Goal: Navigation & Orientation: Find specific page/section

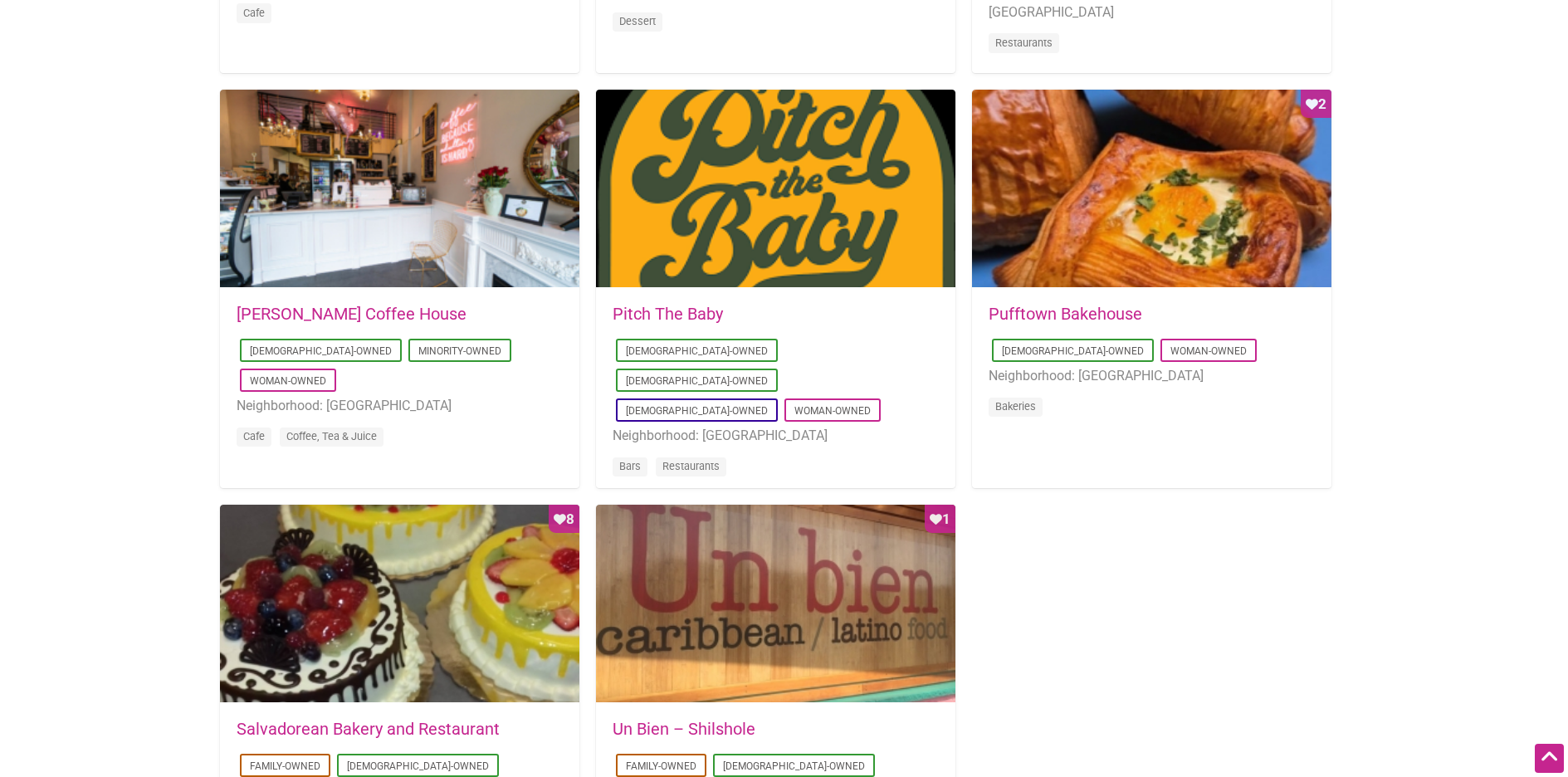
scroll to position [1347, 0]
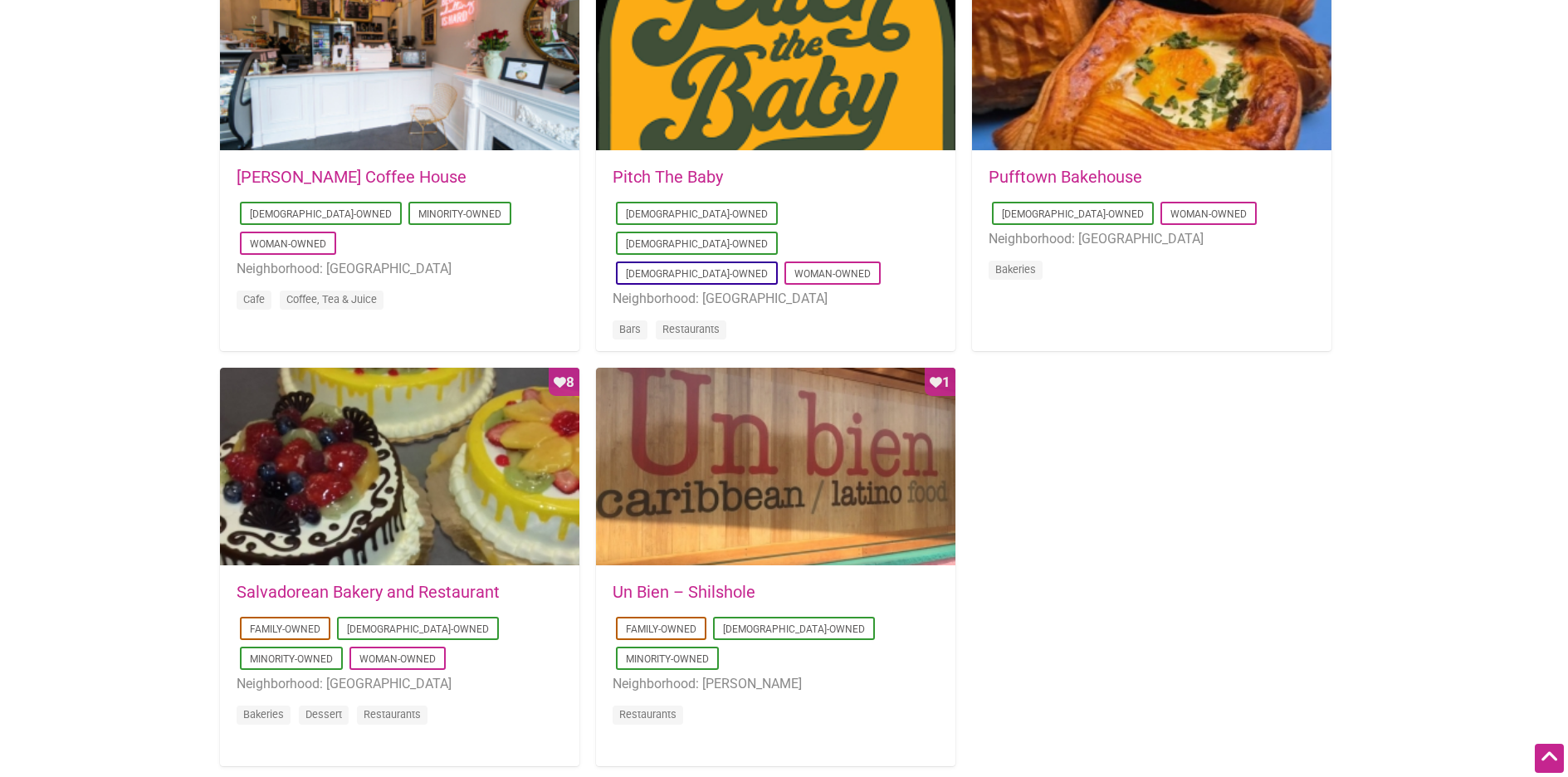
click at [1322, 469] on div "Favorite Count 4 2025-08-14 09:03:42 Cafe Dulzura Latino-Owned Woman-Owned Neig…" at bounding box center [784, 141] width 1129 height 1283
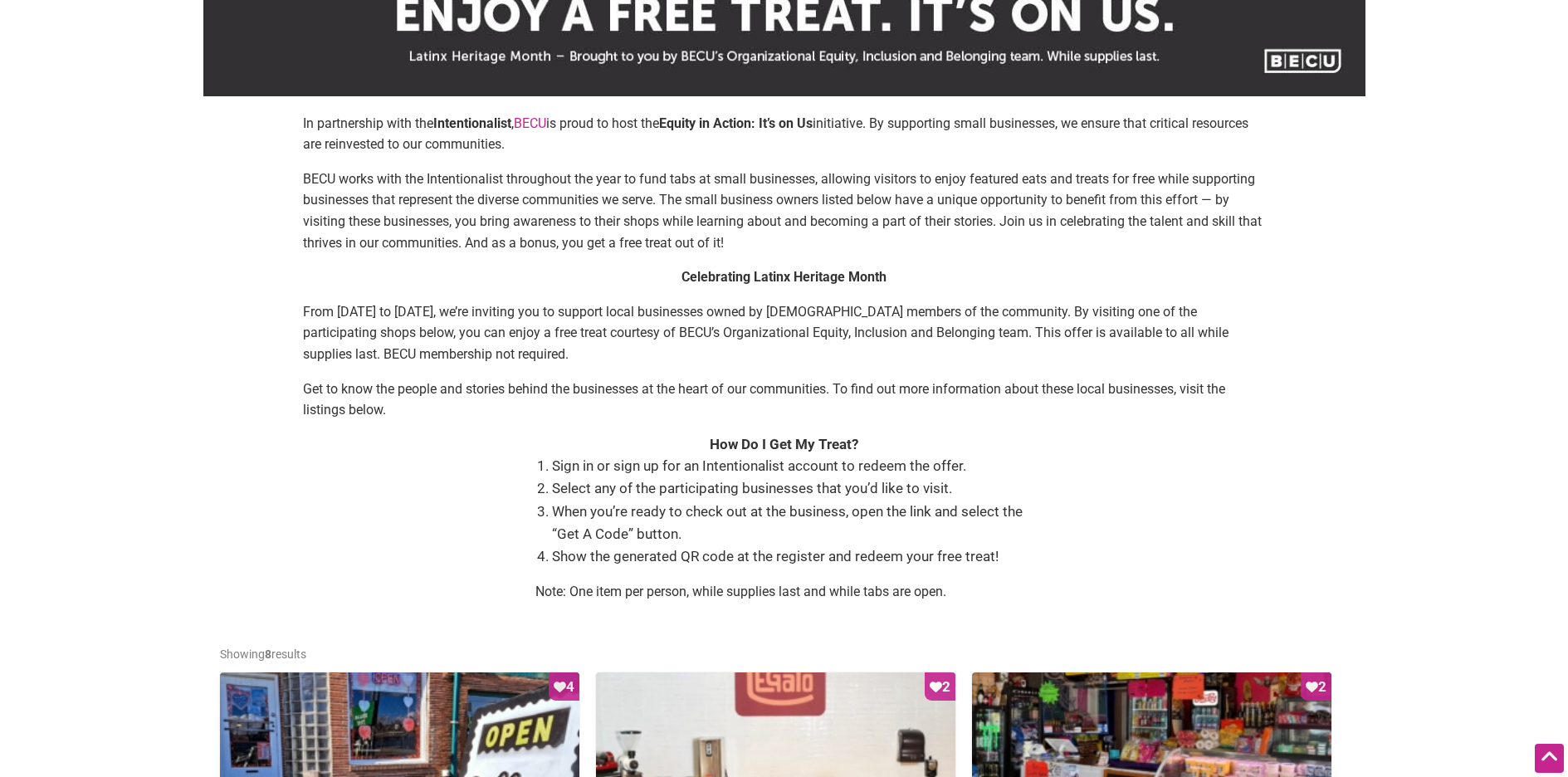
scroll to position [546, 0]
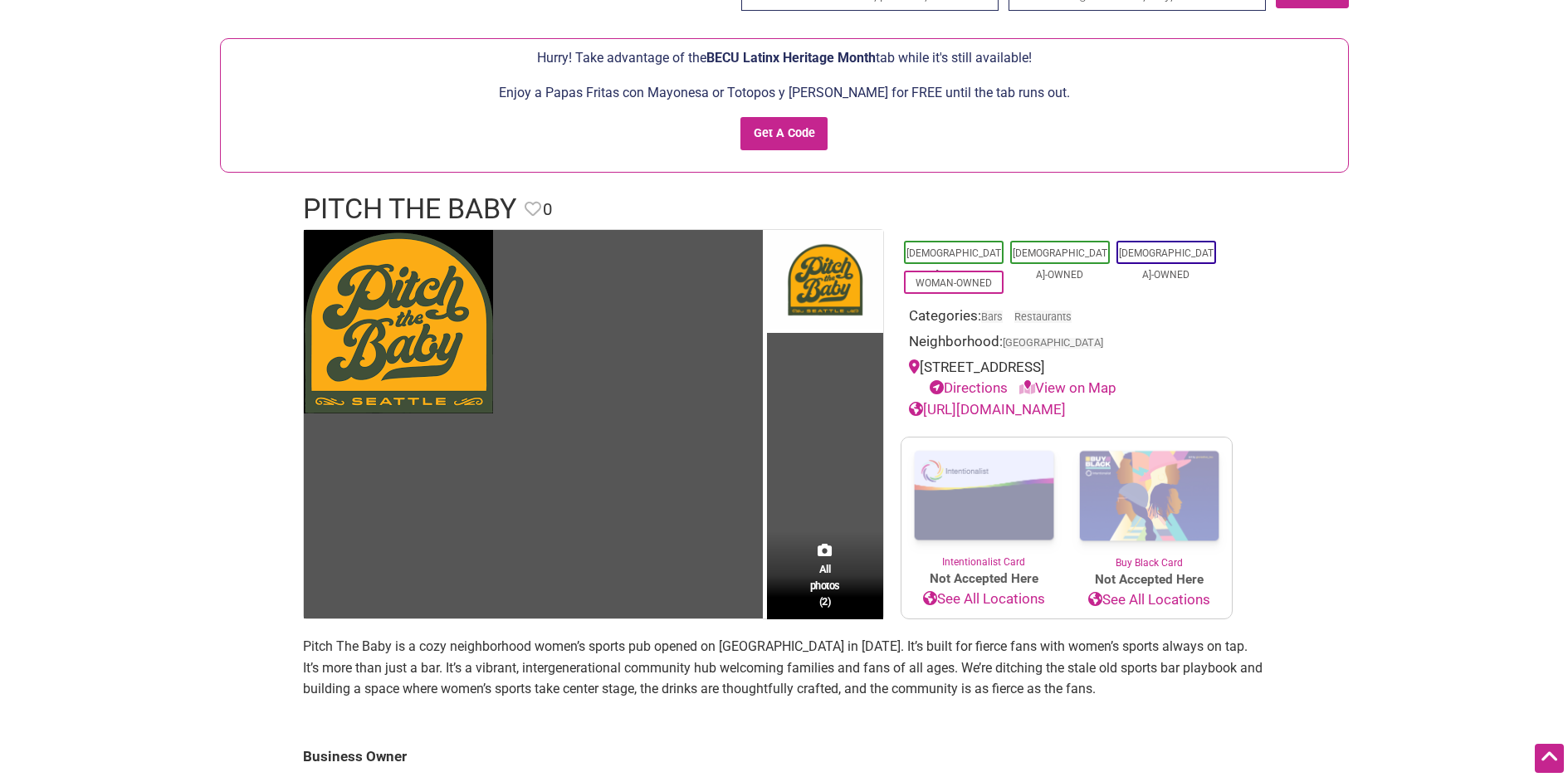
scroll to position [66, 0]
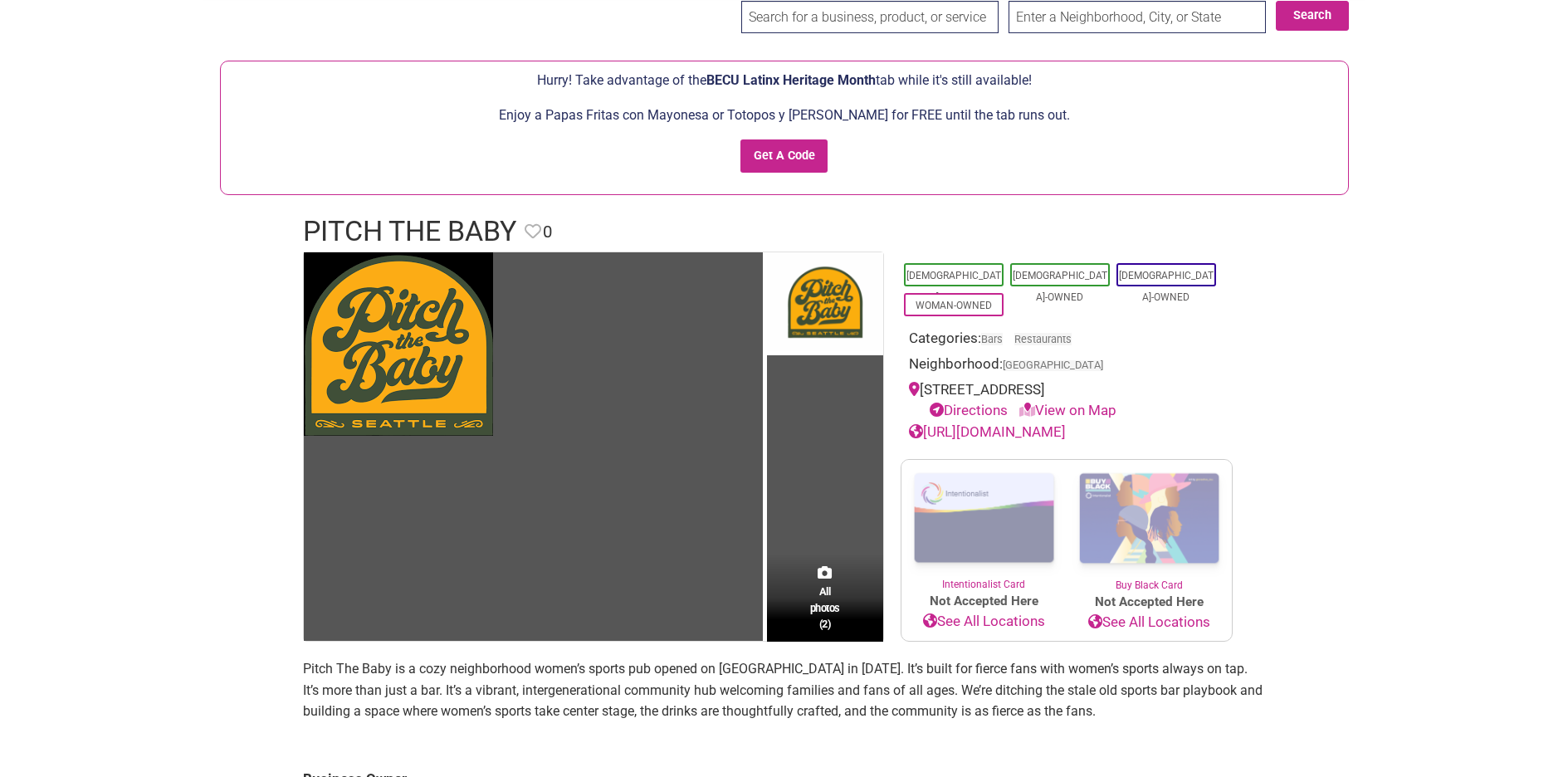
click at [1057, 405] on link "View on Map" at bounding box center [1067, 409] width 97 height 17
click at [1110, 412] on link "View on Map" at bounding box center [1067, 409] width 97 height 17
click at [1107, 411] on link "View on Map" at bounding box center [1067, 409] width 97 height 17
click at [968, 411] on link "Directions" at bounding box center [969, 409] width 78 height 17
drag, startPoint x: 562, startPoint y: 112, endPoint x: 634, endPoint y: 114, distance: 72.0
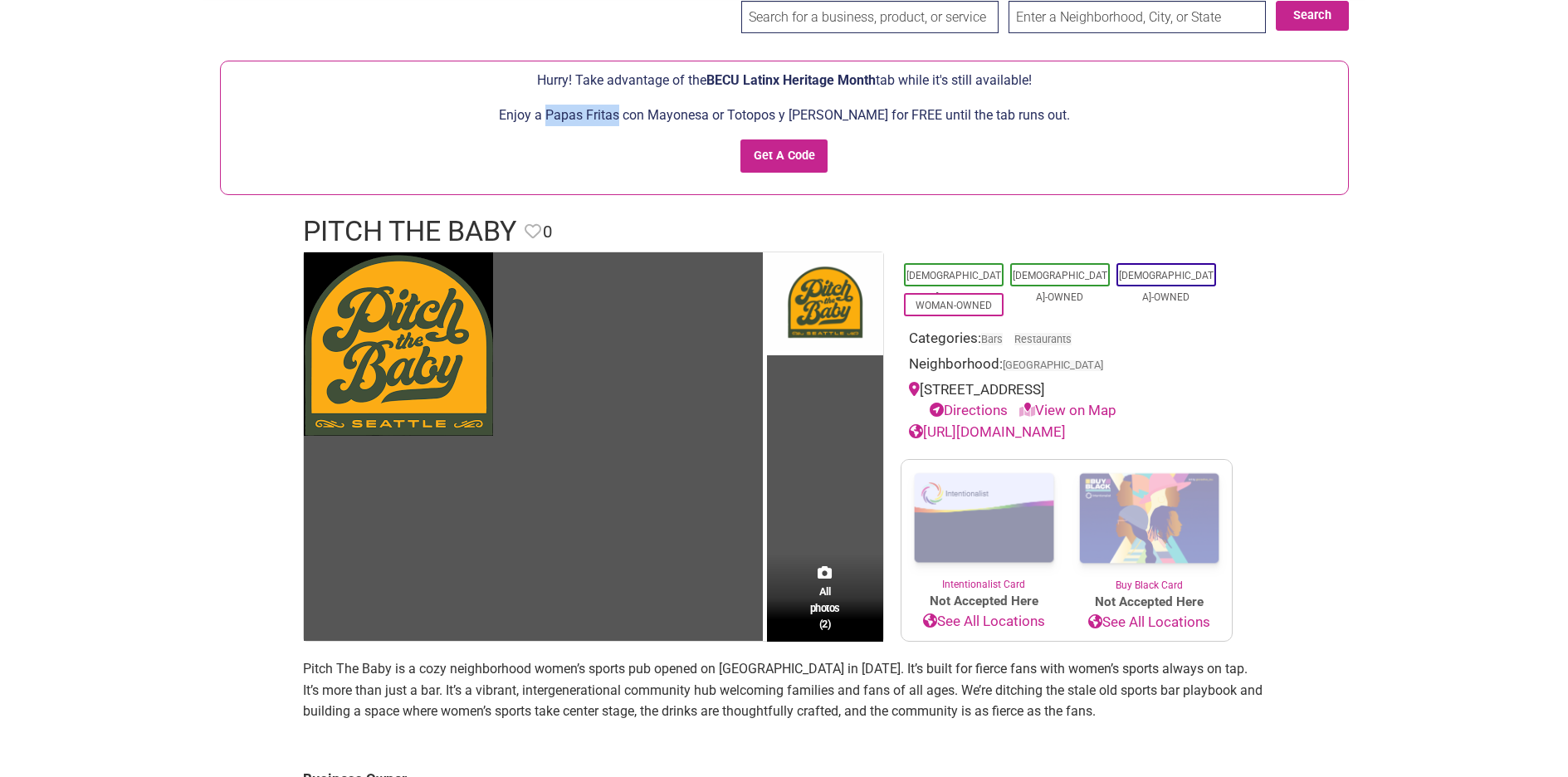
click at [634, 114] on p "Enjoy a Papas Fritas con Mayonesa or Totopos y Salsa Árbol for FREE until the t…" at bounding box center [784, 115] width 1111 height 22
copy p "Papas Fritas"
click at [1379, 375] on body "× Menu 0 Add a Business Map Blog Store Offers Intentionalist Cards Buy Black Ca…" at bounding box center [784, 323] width 1568 height 777
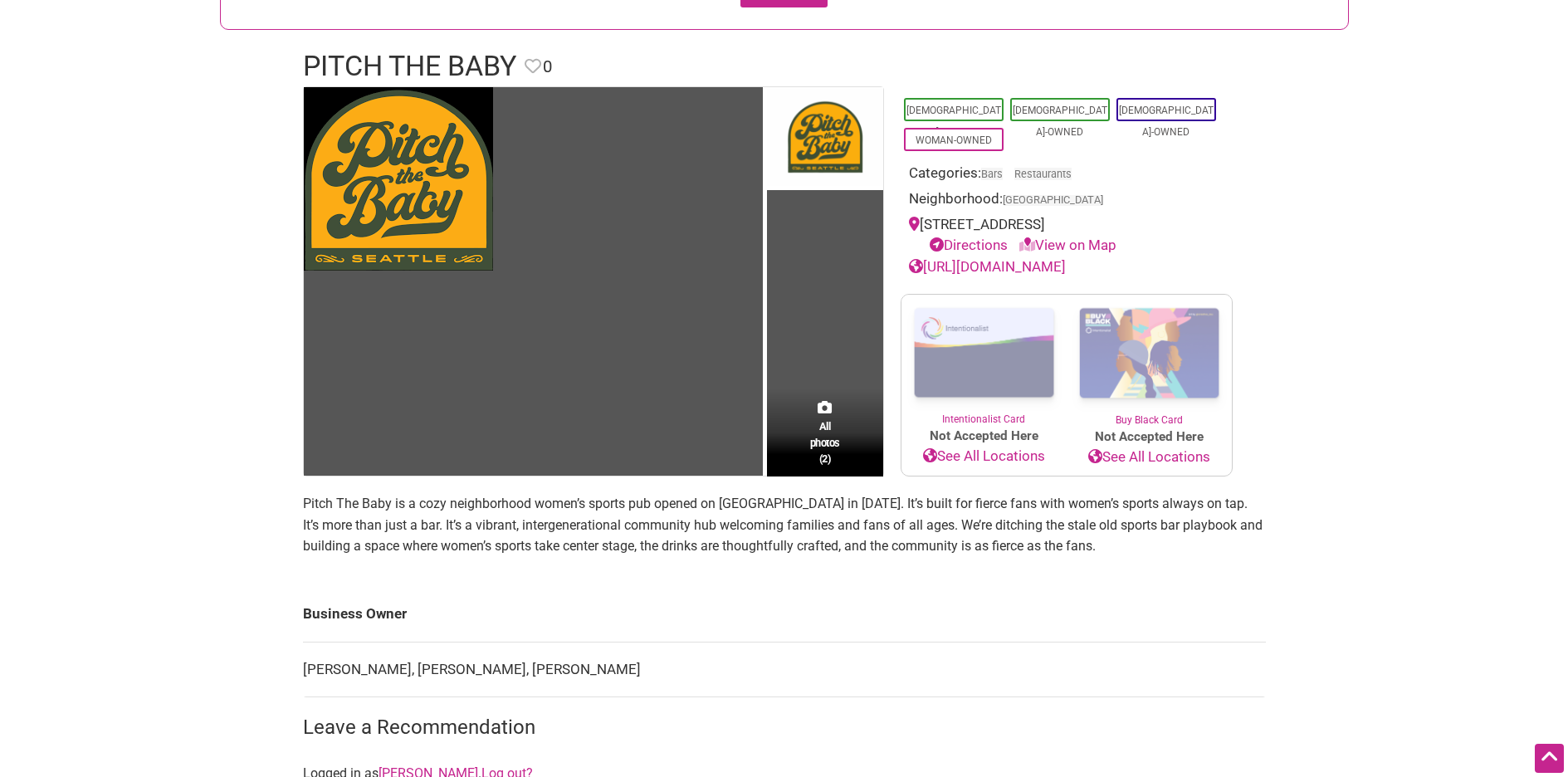
scroll to position [20, 0]
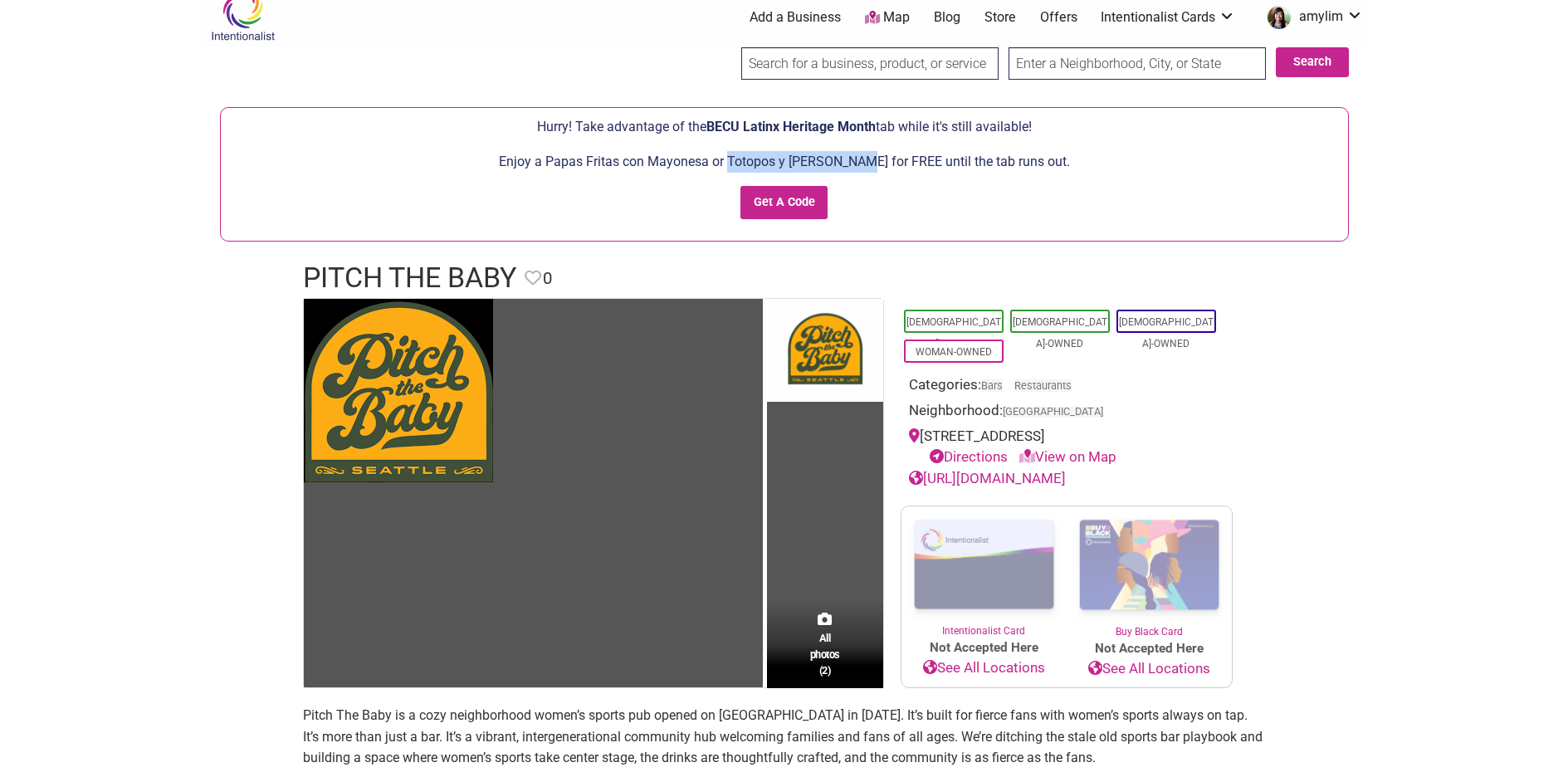
drag, startPoint x: 741, startPoint y: 162, endPoint x: 872, endPoint y: 165, distance: 131.0
click at [872, 165] on p "Enjoy a Papas Fritas con Mayonesa or Totopos y Salsa Árbol for FREE until the t…" at bounding box center [784, 161] width 1111 height 22
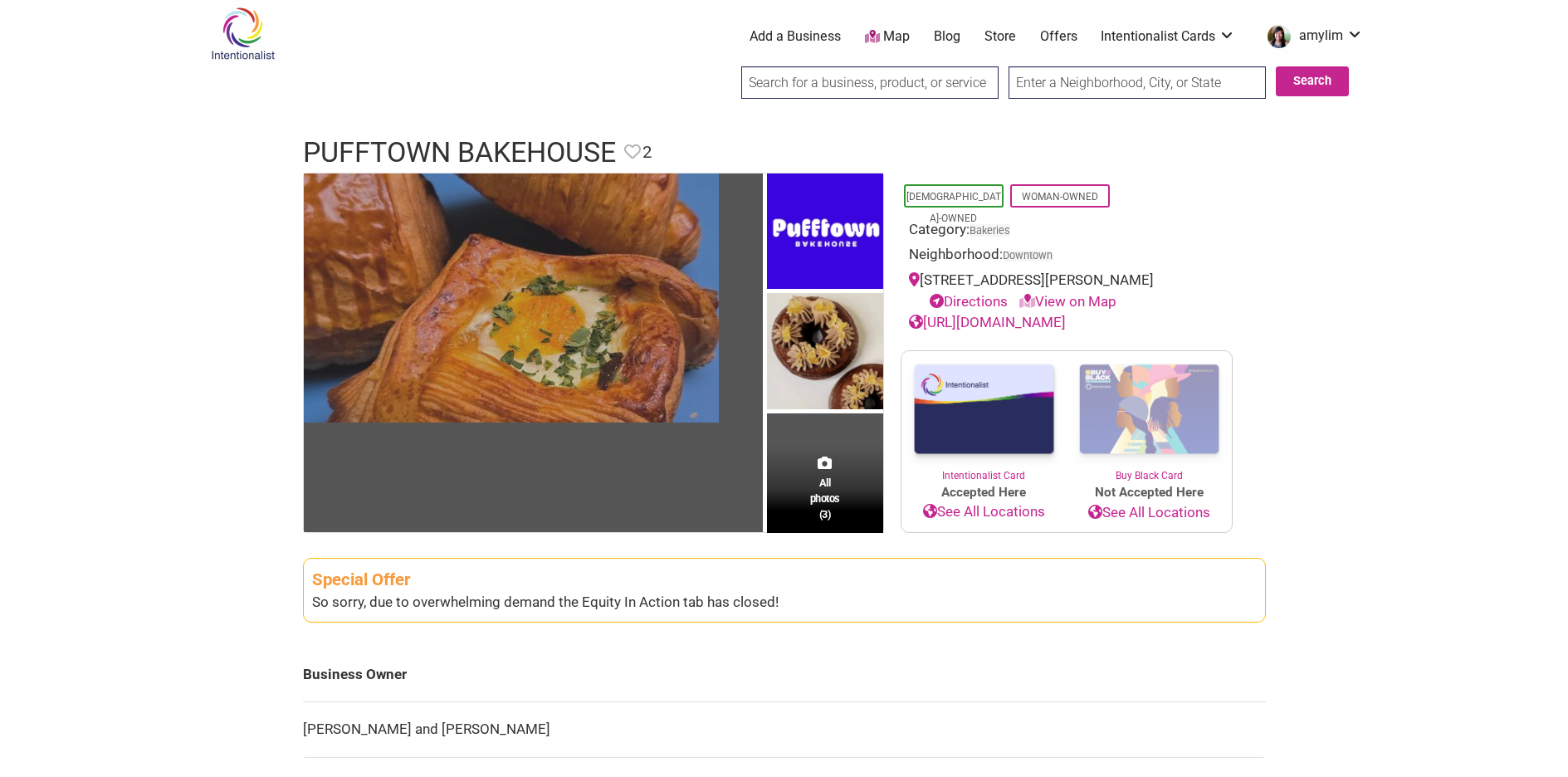
click at [642, 331] on img at bounding box center [511, 297] width 415 height 249
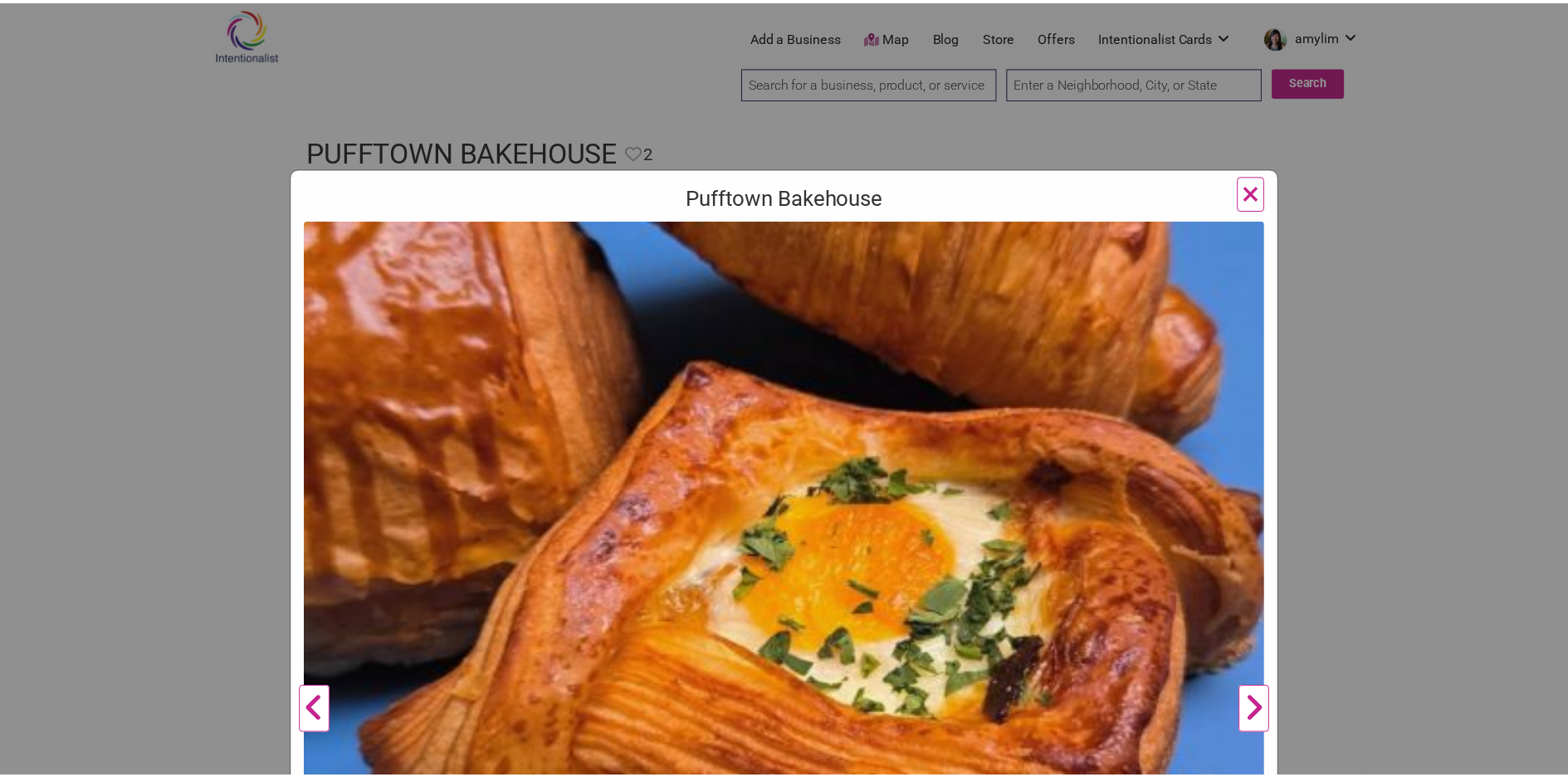
scroll to position [167, 0]
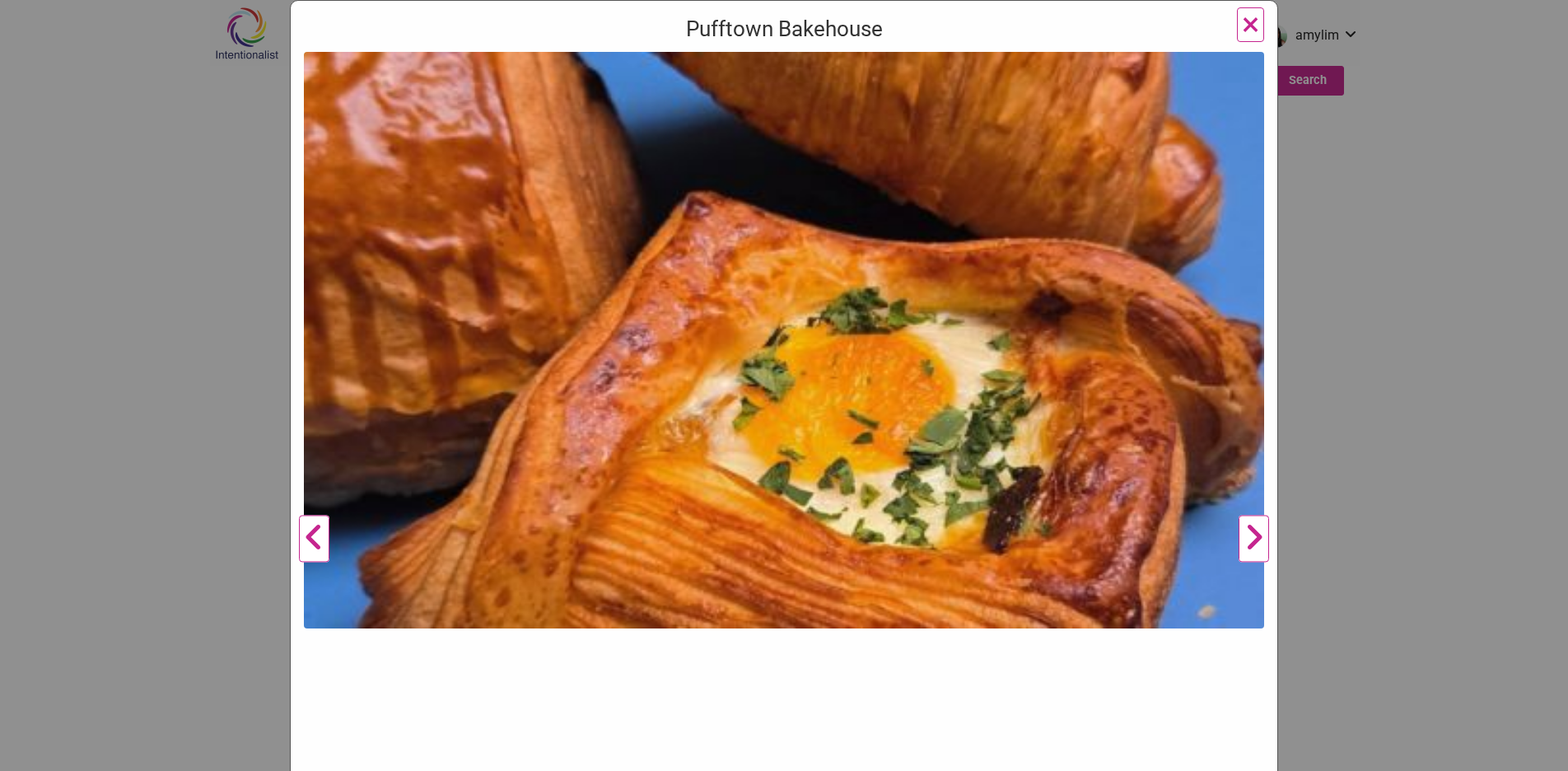
click at [1242, 19] on span "×" at bounding box center [1251, 24] width 17 height 39
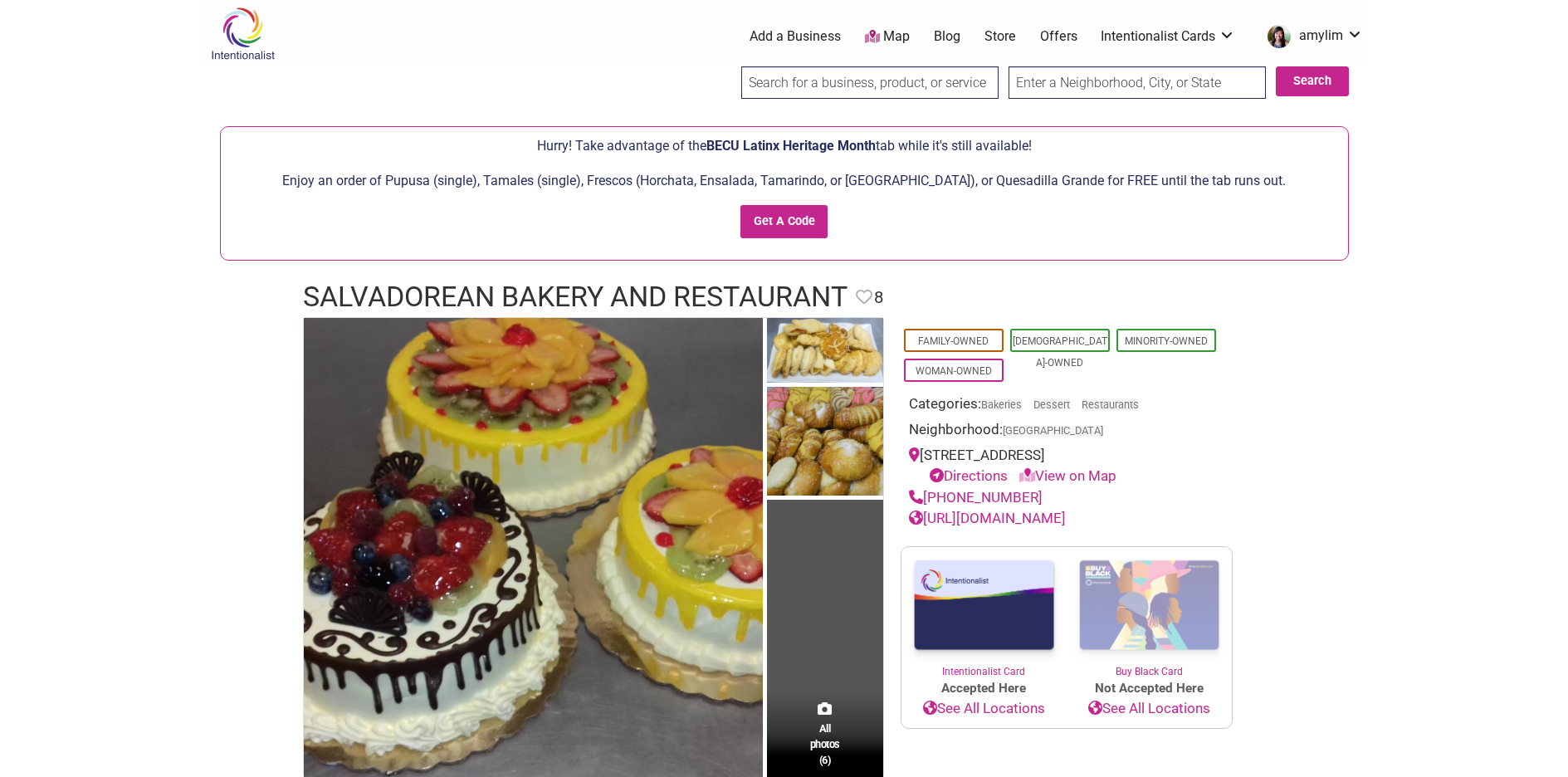
click at [641, 183] on p "Enjoy an order of Pupusa (single), Tamales (single), Frescos (Horchata, Ensalad…" at bounding box center [784, 181] width 1111 height 22
click at [550, 183] on p "Enjoy an order of Pupusa (single), Tamales (single), Frescos (Horchata, Ensalad…" at bounding box center [784, 181] width 1111 height 22
click at [437, 182] on p "Enjoy an order of Pupusa (single), Tamales (single), Frescos (Horchata, Ensalad…" at bounding box center [784, 181] width 1111 height 22
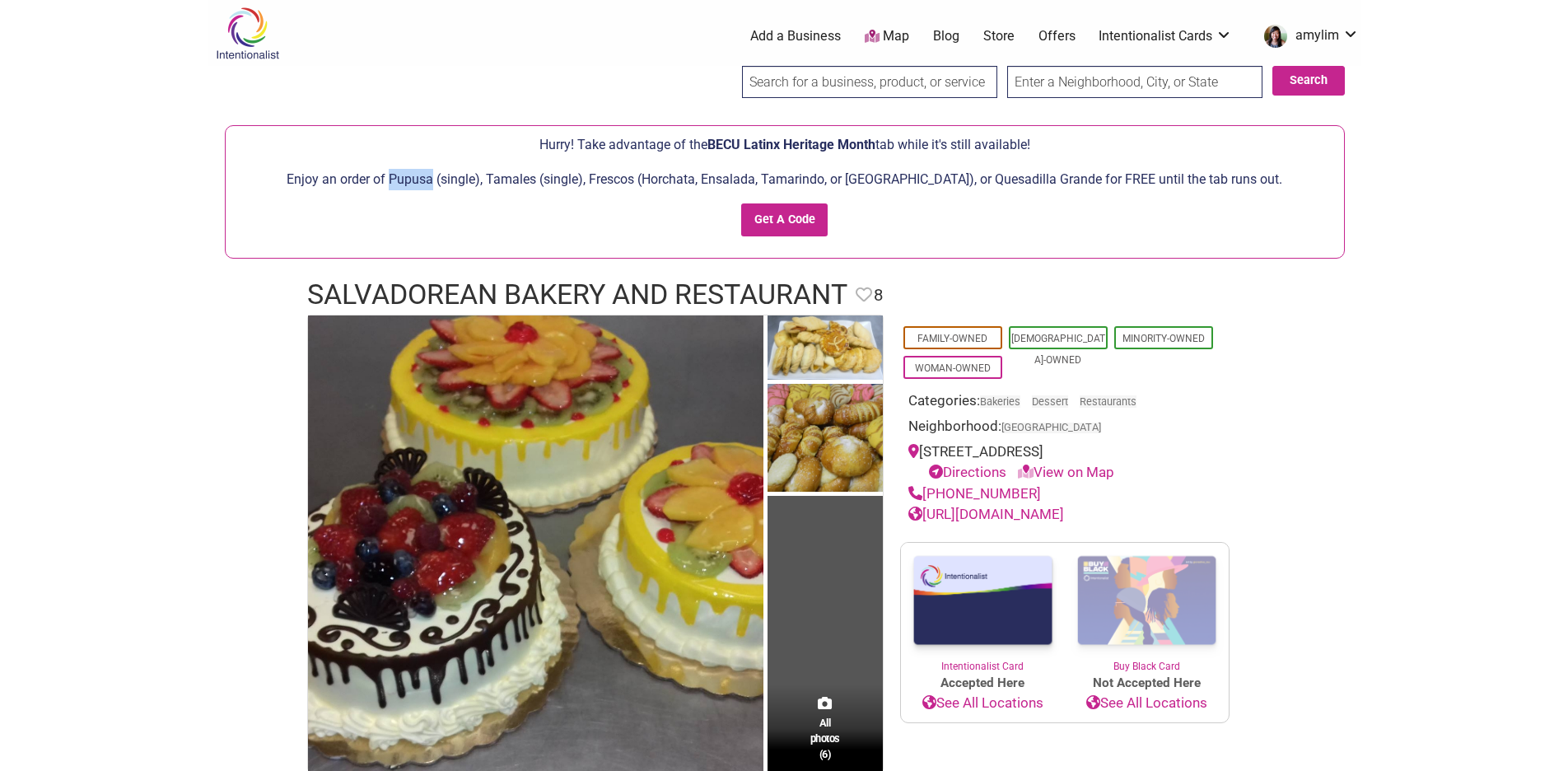
scroll to position [119, 0]
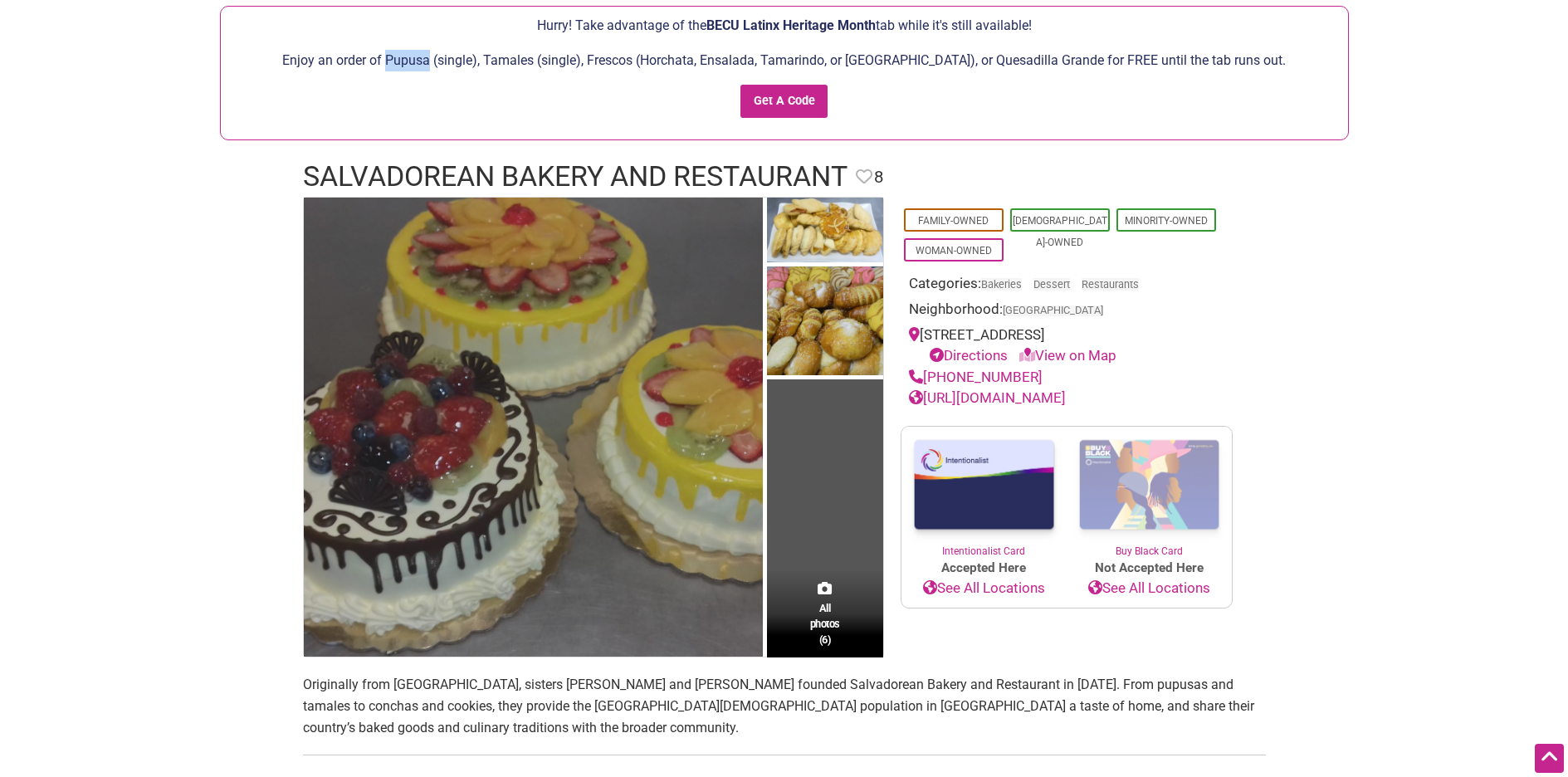
click at [555, 437] on img at bounding box center [532, 427] width 459 height 459
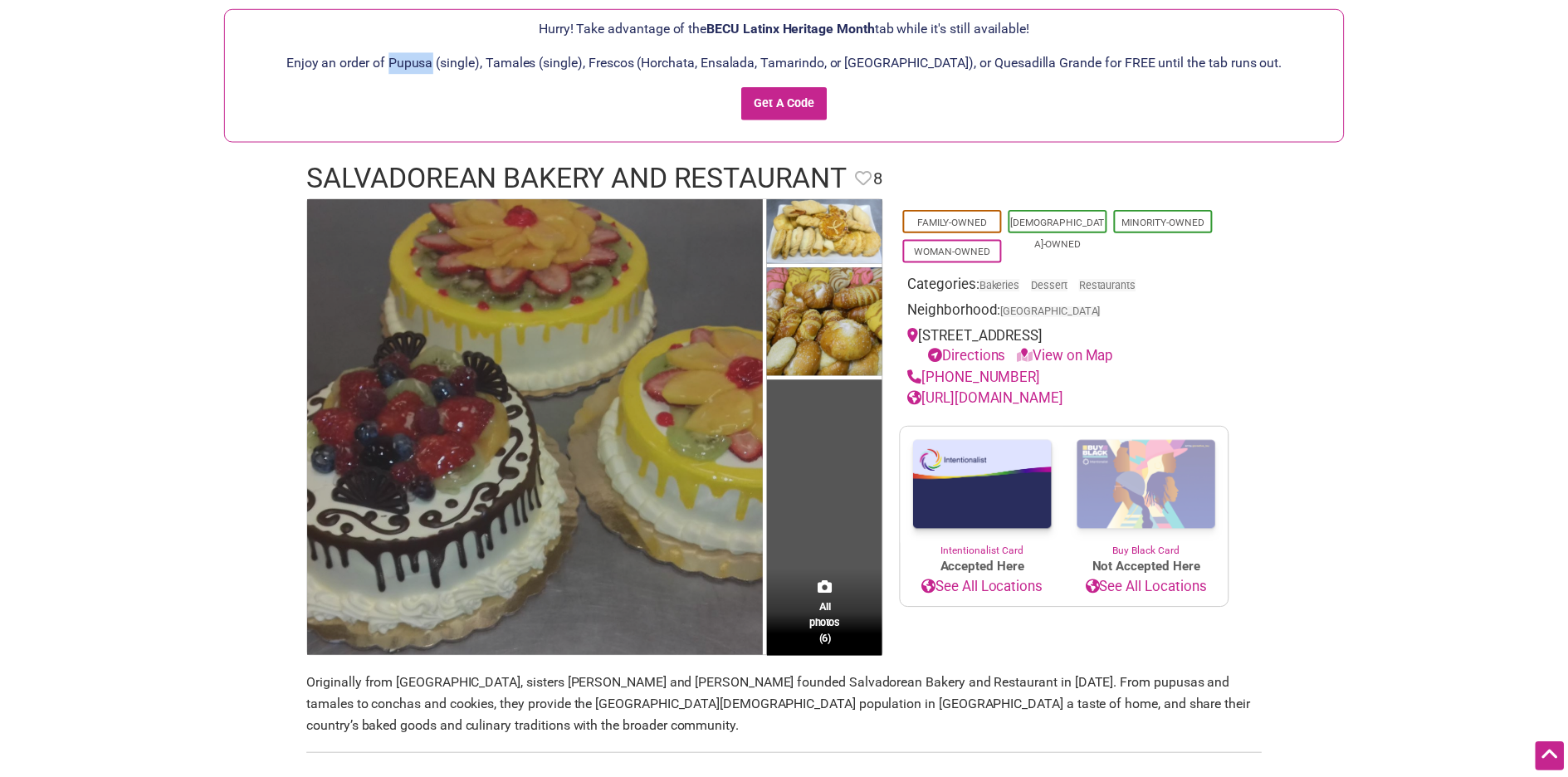
scroll to position [167, 0]
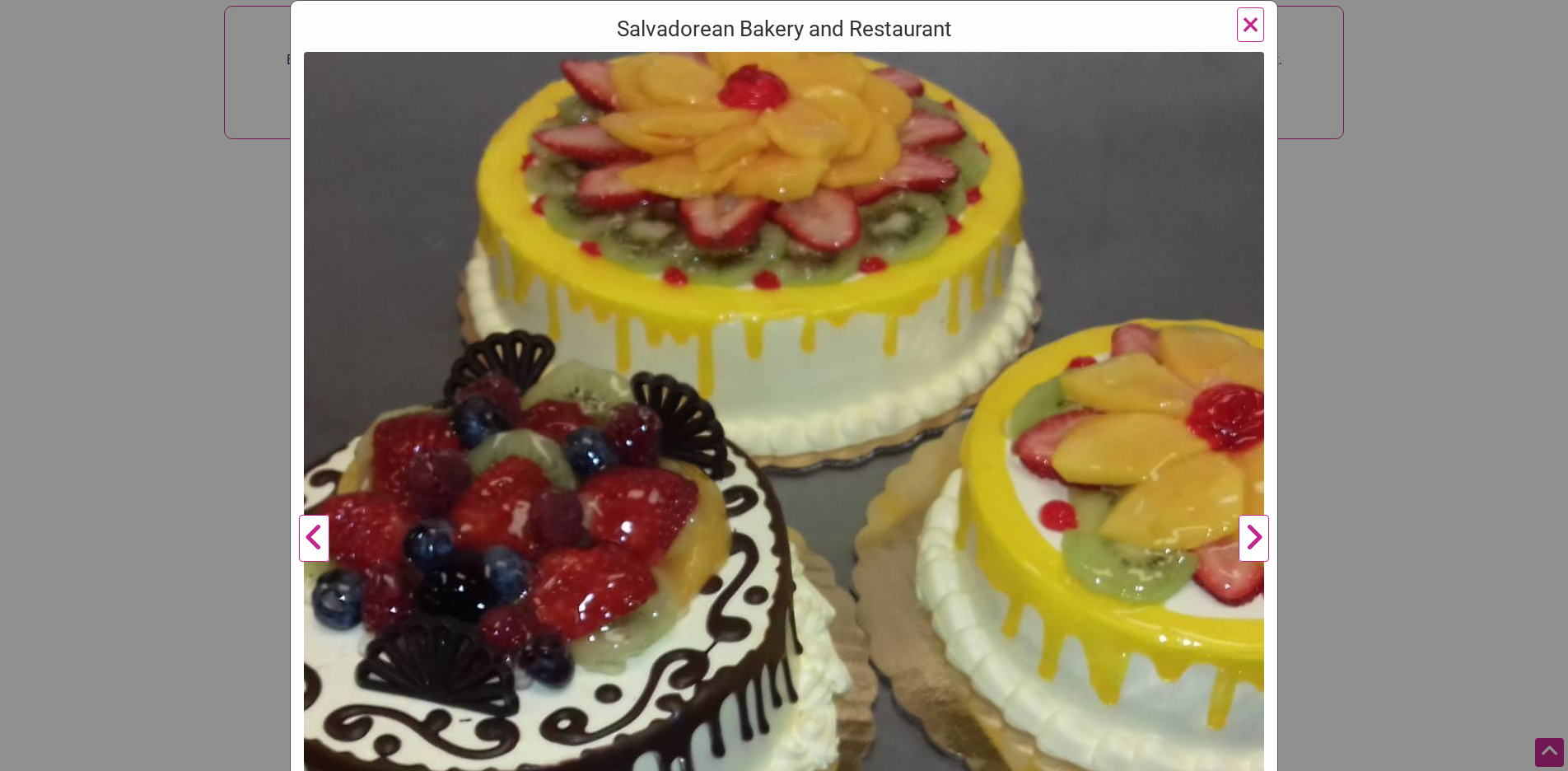
click at [1253, 534] on button "Next" at bounding box center [1253, 538] width 46 height 973
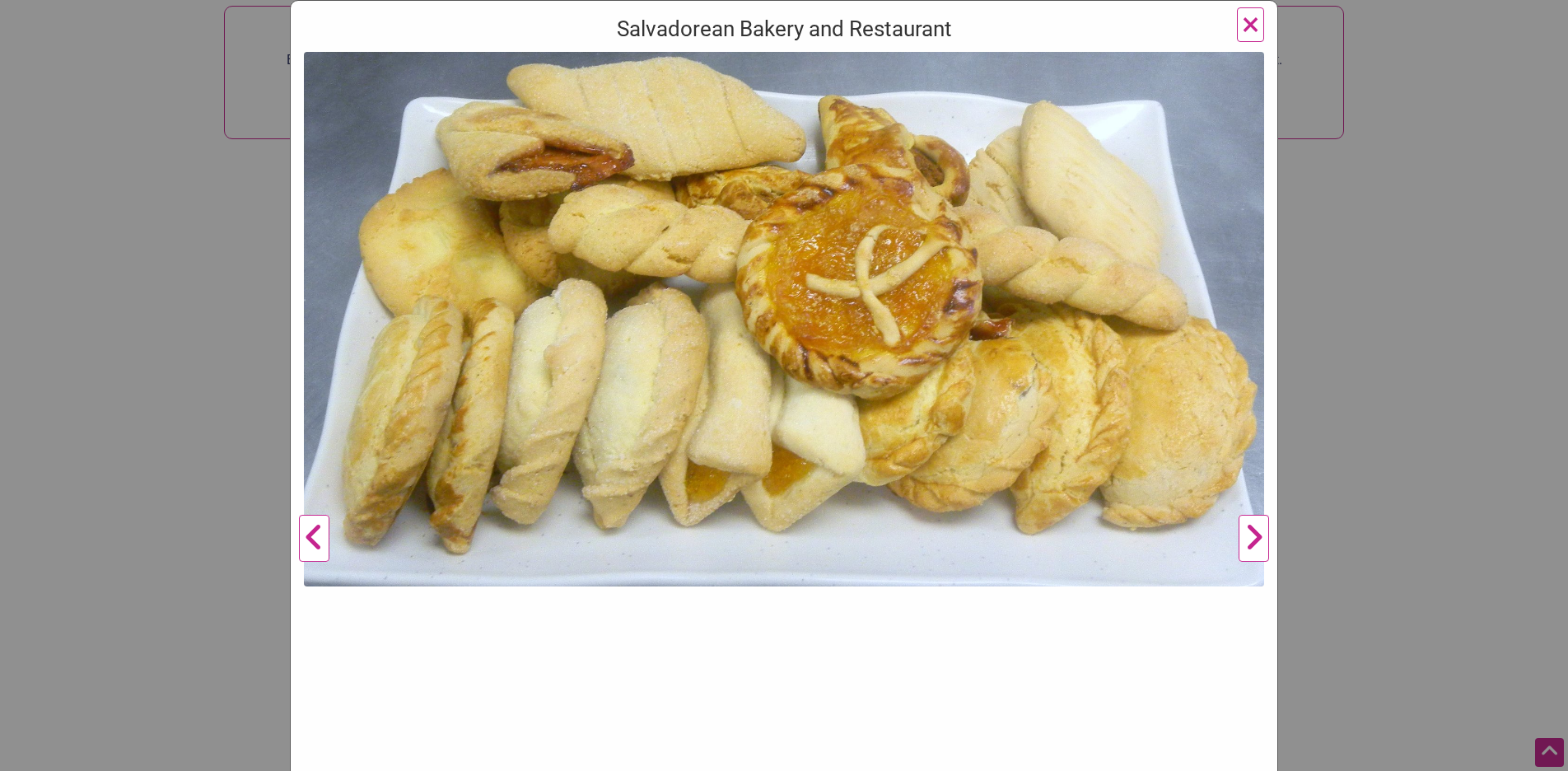
click at [1253, 534] on button "Next" at bounding box center [1253, 538] width 46 height 973
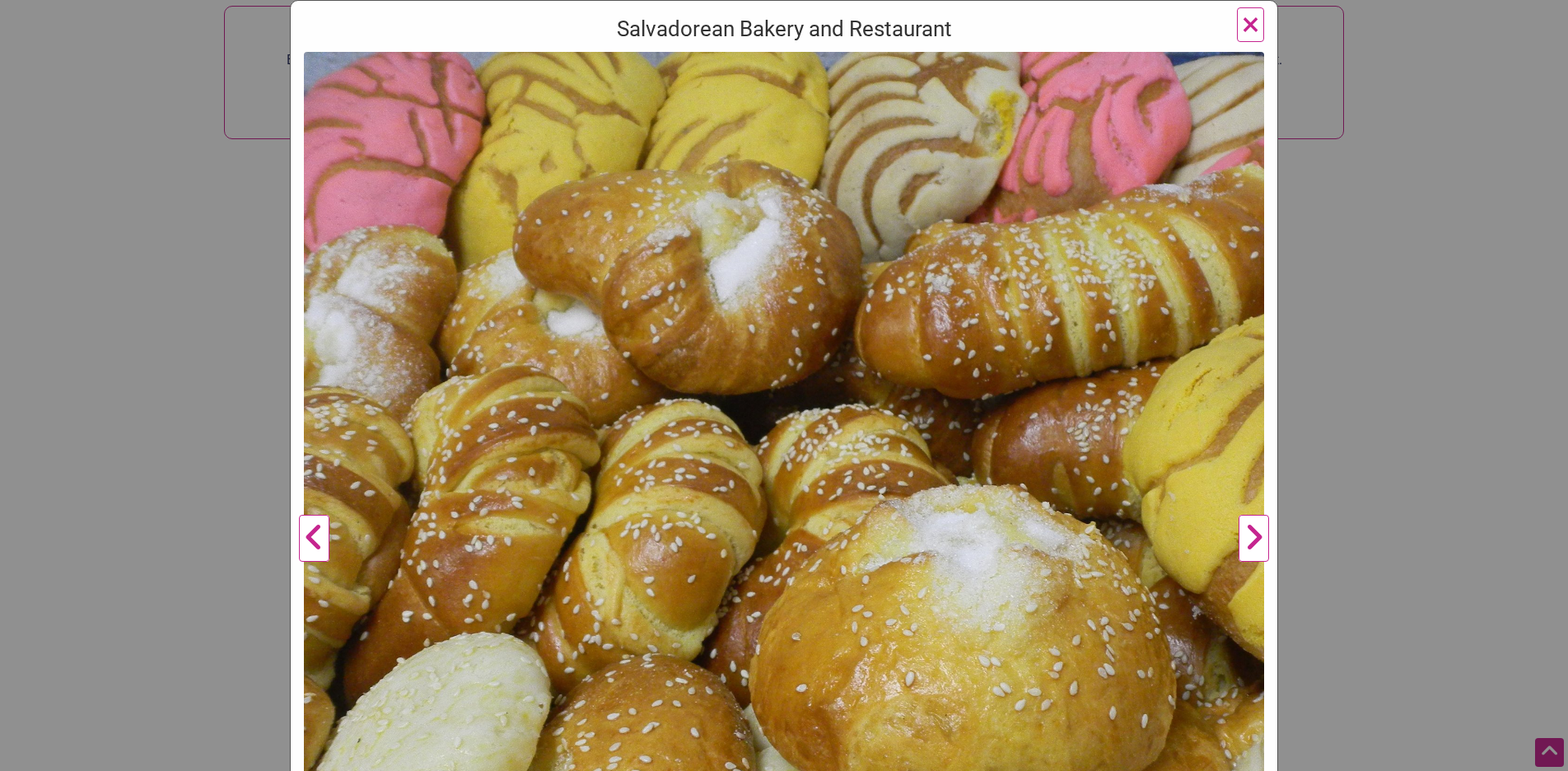
click at [1253, 534] on button "Next" at bounding box center [1253, 538] width 46 height 973
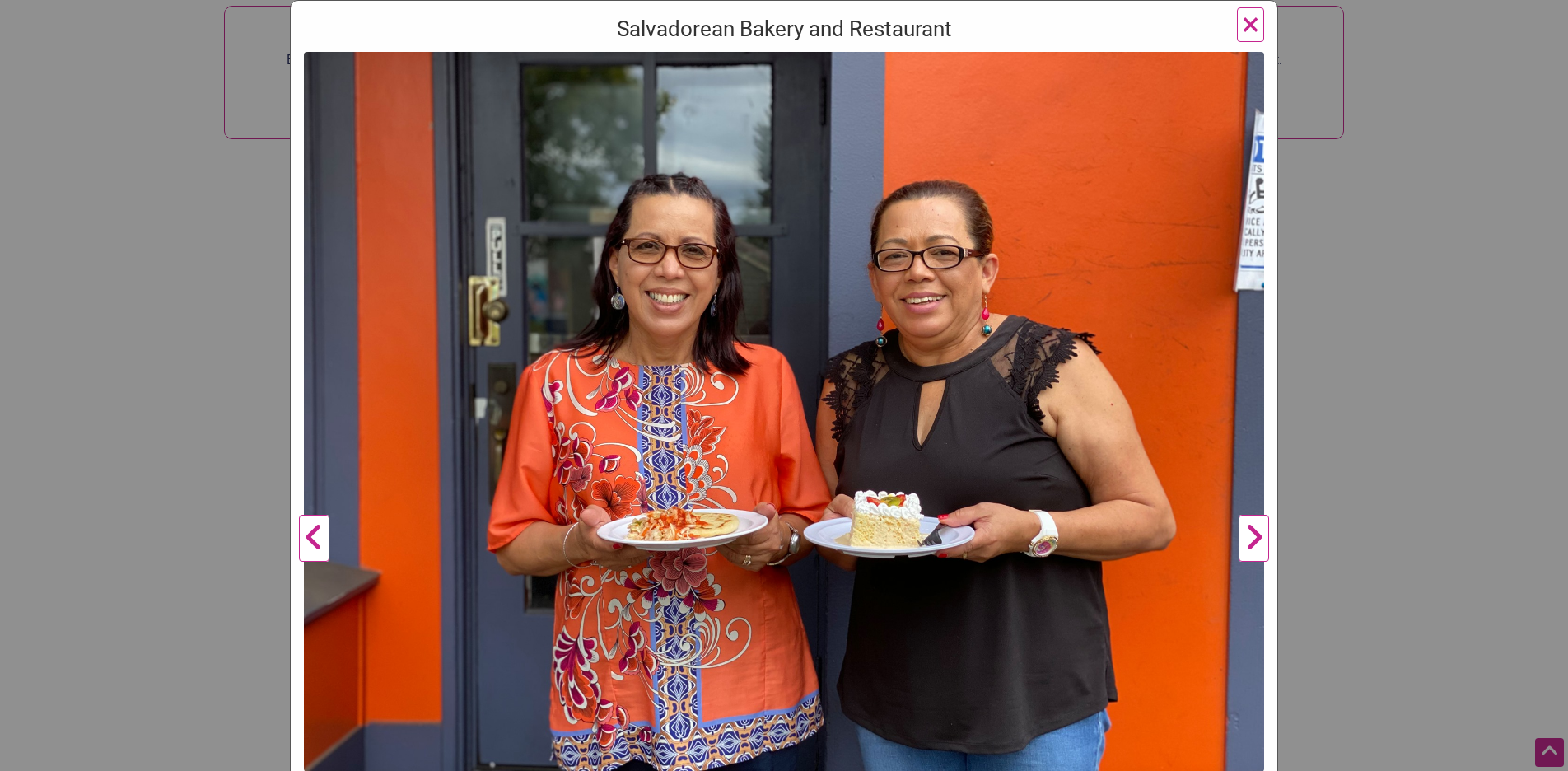
click at [1254, 536] on button "Next" at bounding box center [1253, 538] width 46 height 973
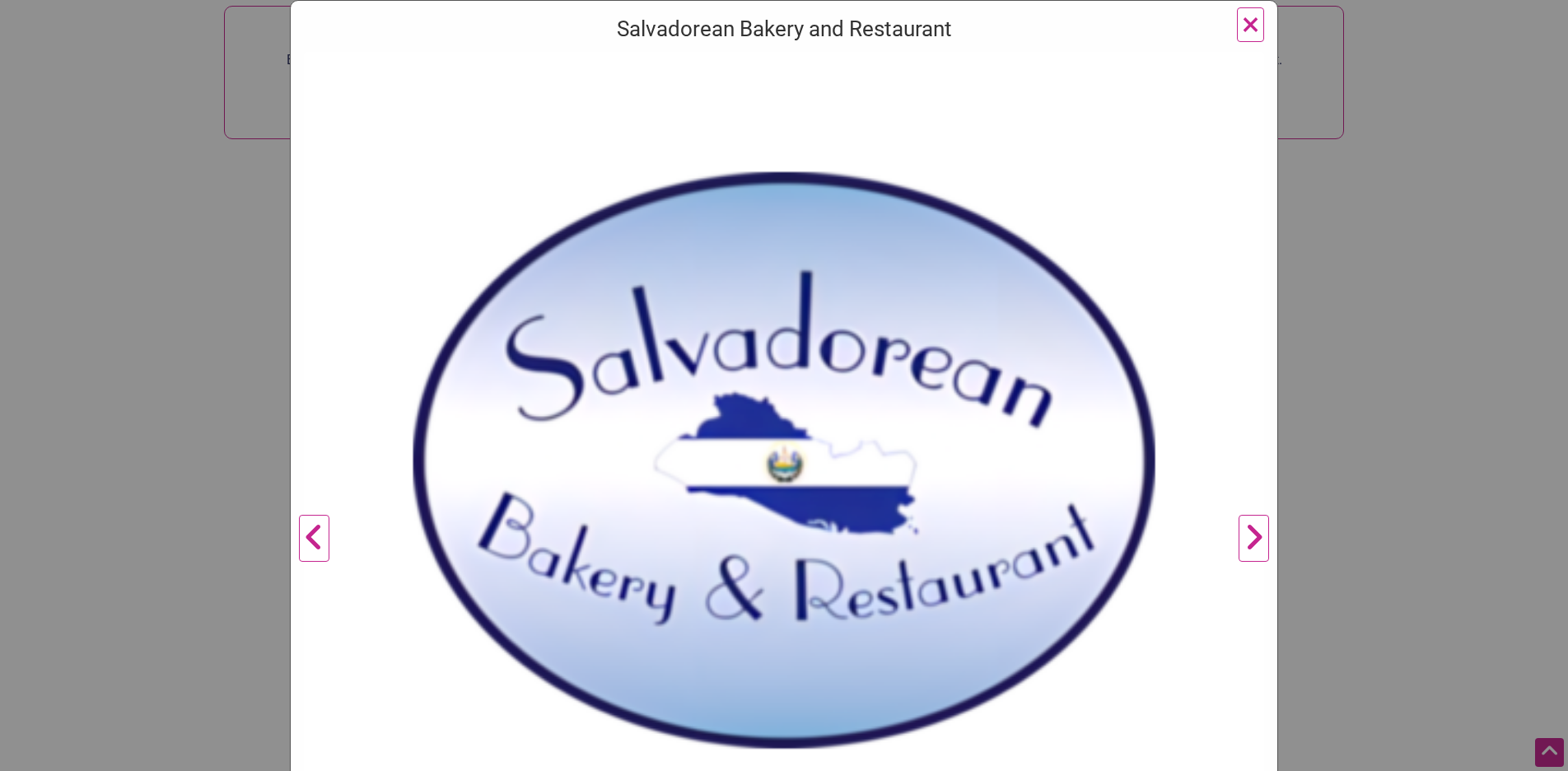
click at [1254, 536] on button "Next" at bounding box center [1253, 538] width 46 height 973
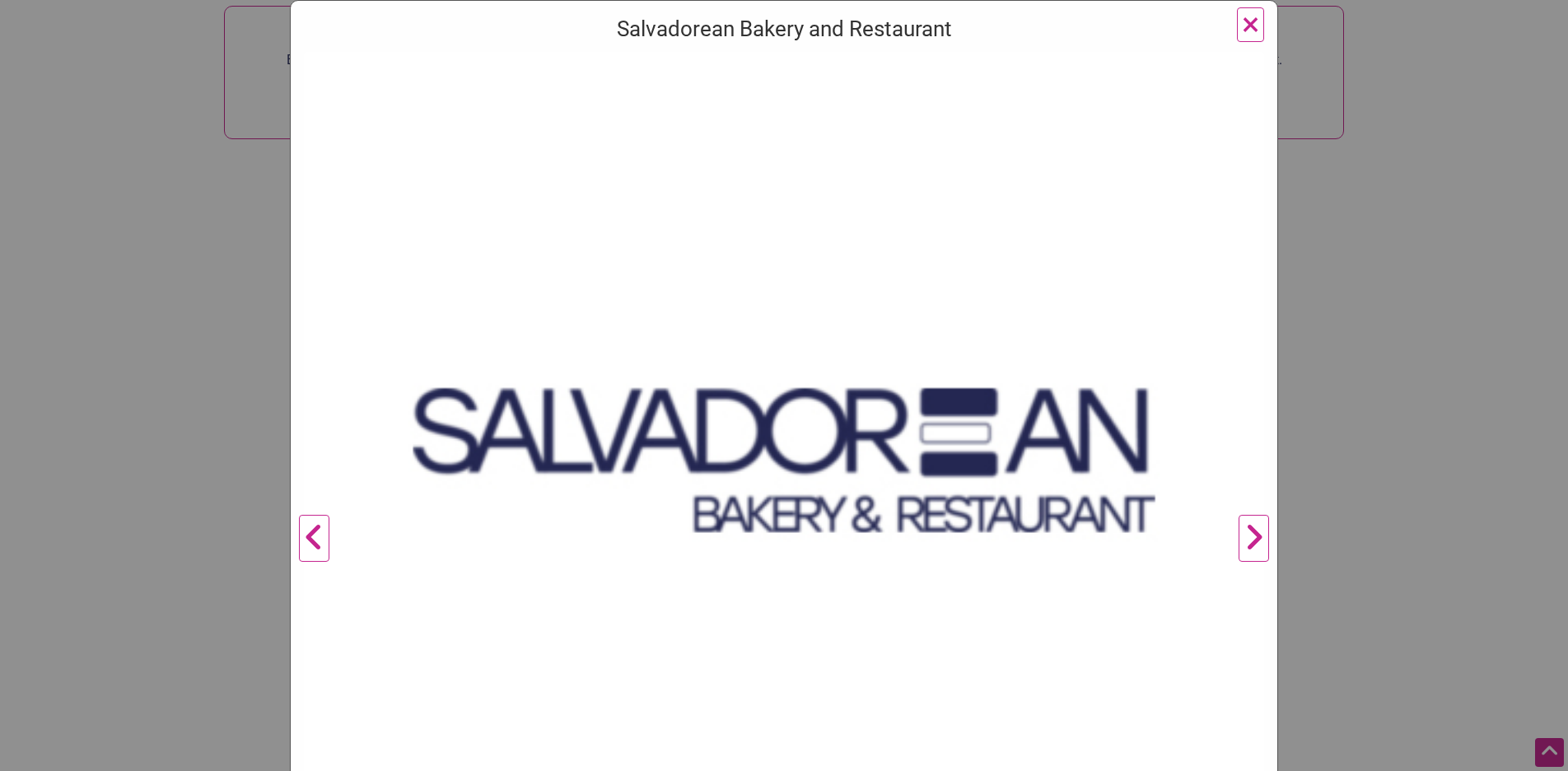
click at [1254, 537] on button "Next" at bounding box center [1253, 538] width 46 height 973
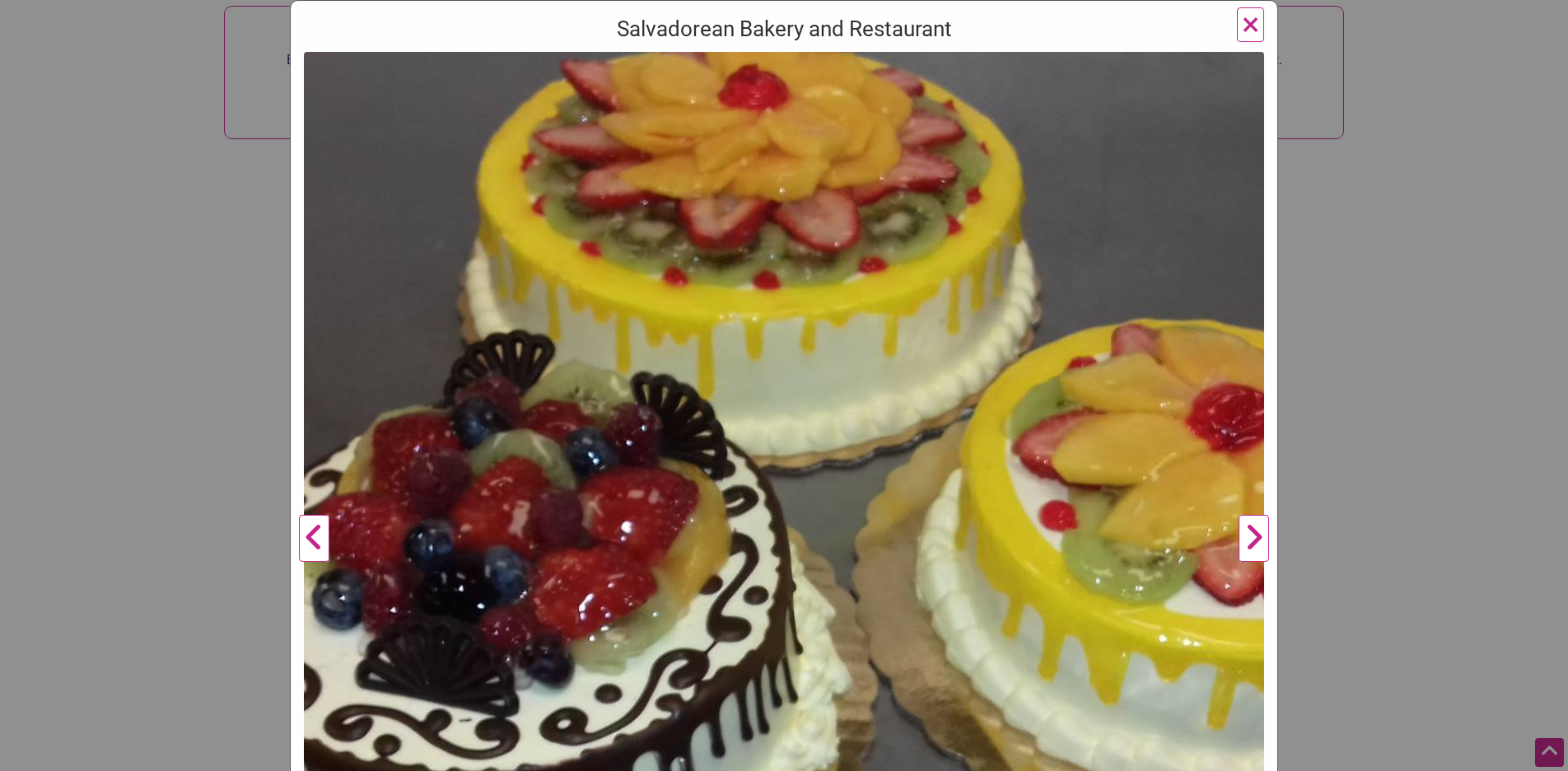
click at [1253, 25] on button "×" at bounding box center [1251, 25] width 27 height 35
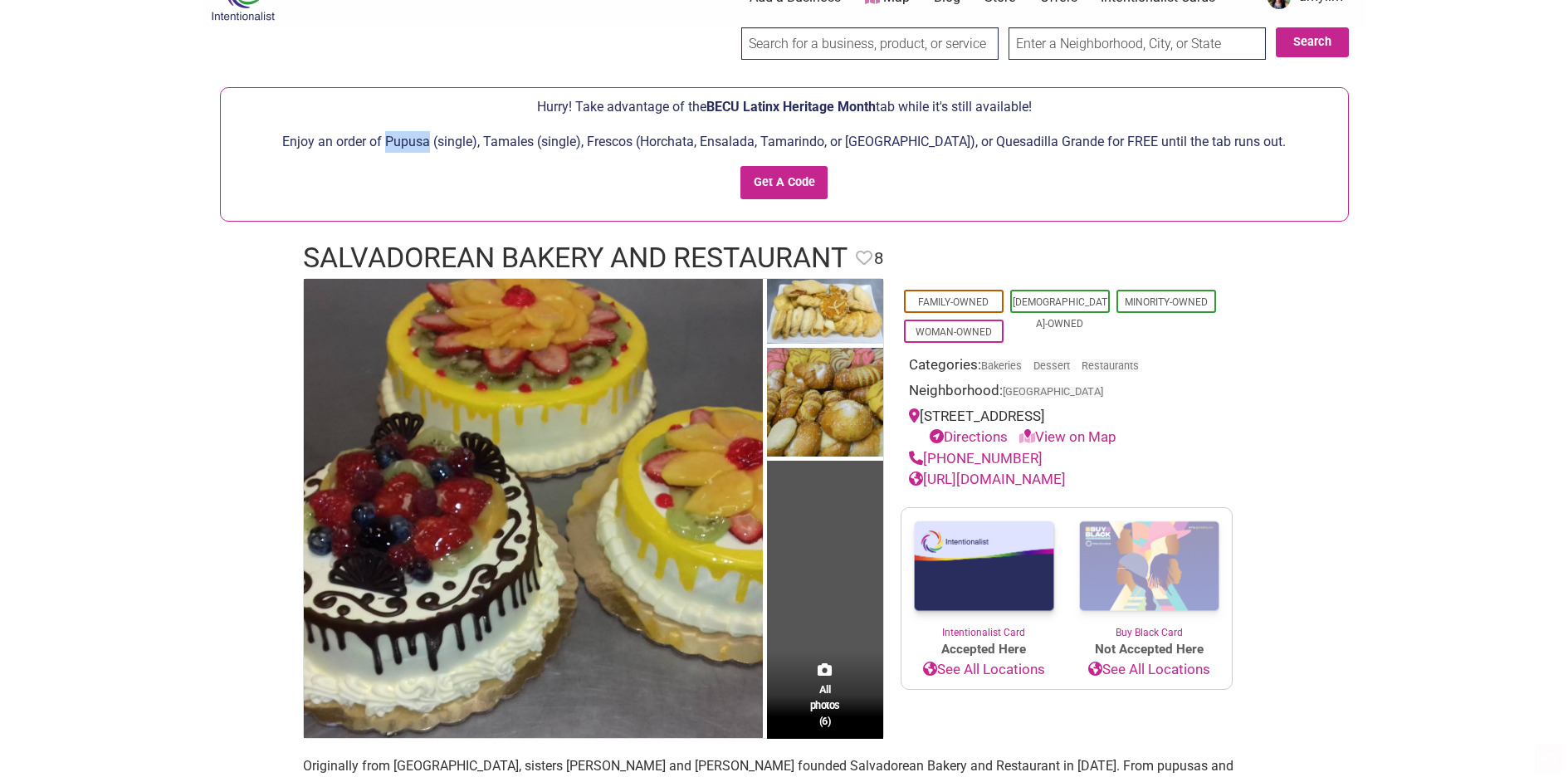
scroll to position [0, 0]
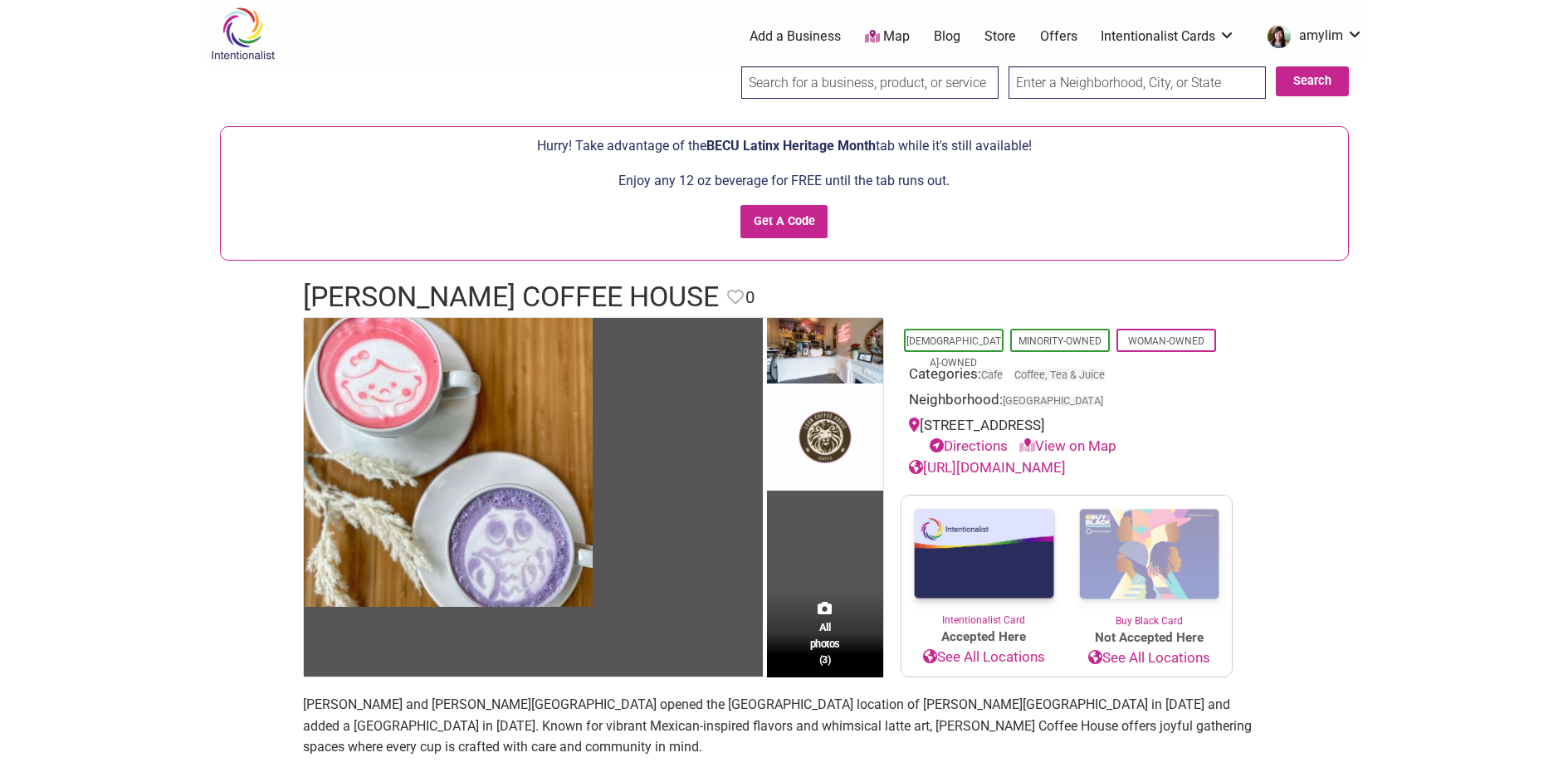
scroll to position [134, 0]
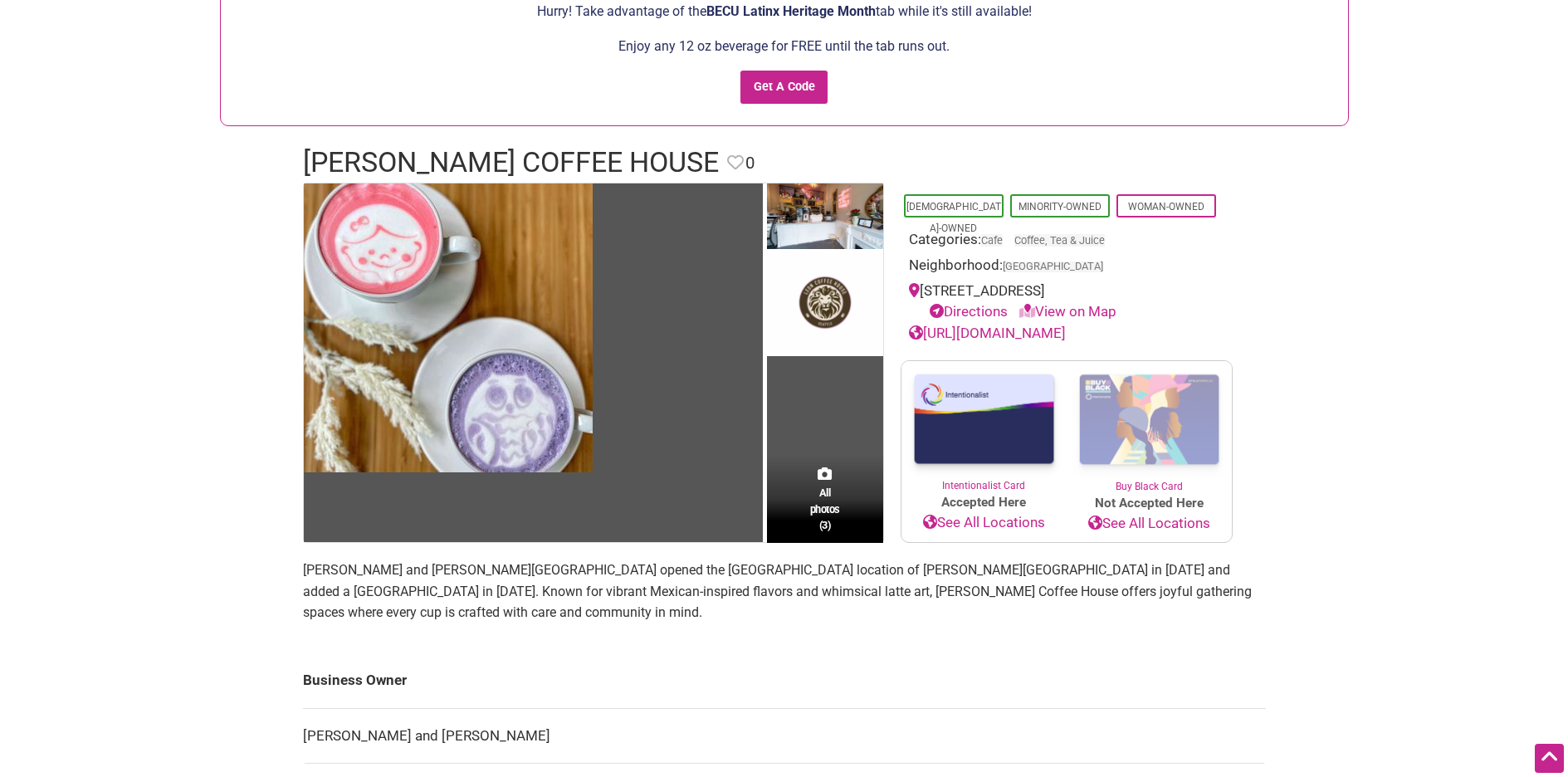
click at [988, 308] on link "Directions" at bounding box center [969, 311] width 78 height 17
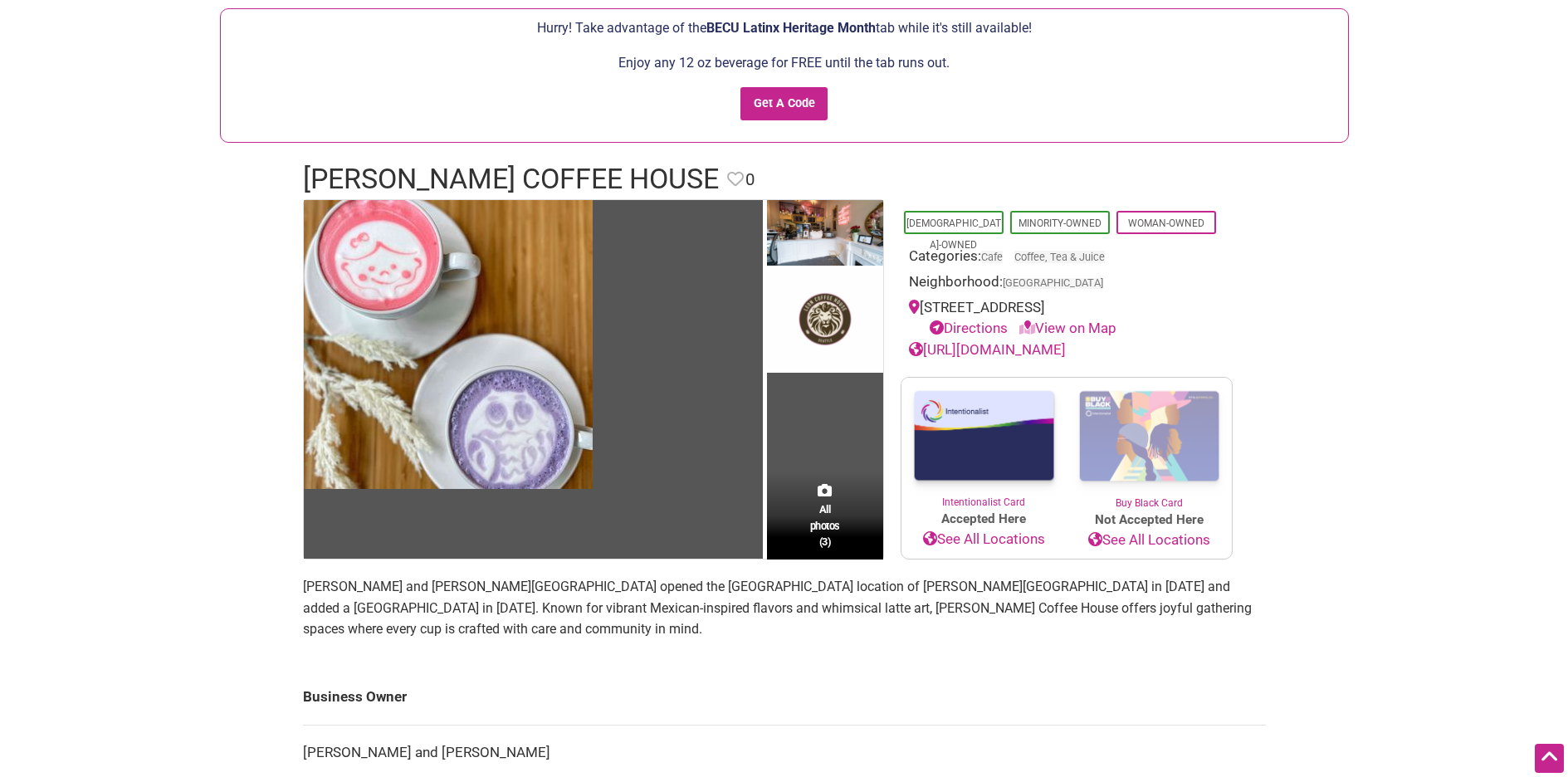
scroll to position [0, 0]
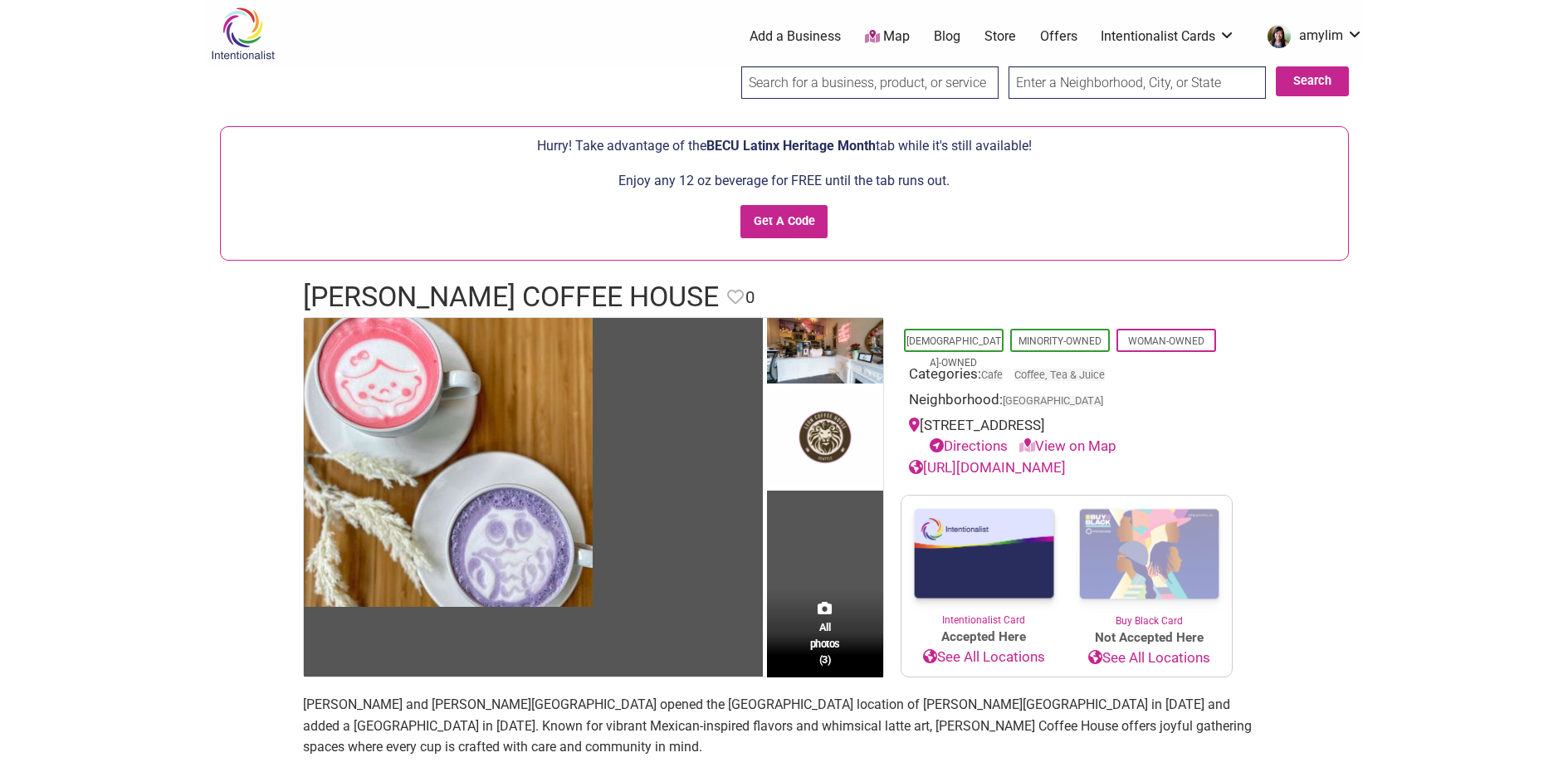
click at [138, 149] on body "× Menu 0 Add a Business Map Blog Store Offers Intentionalist Cards Buy Black Ca…" at bounding box center [784, 388] width 1568 height 777
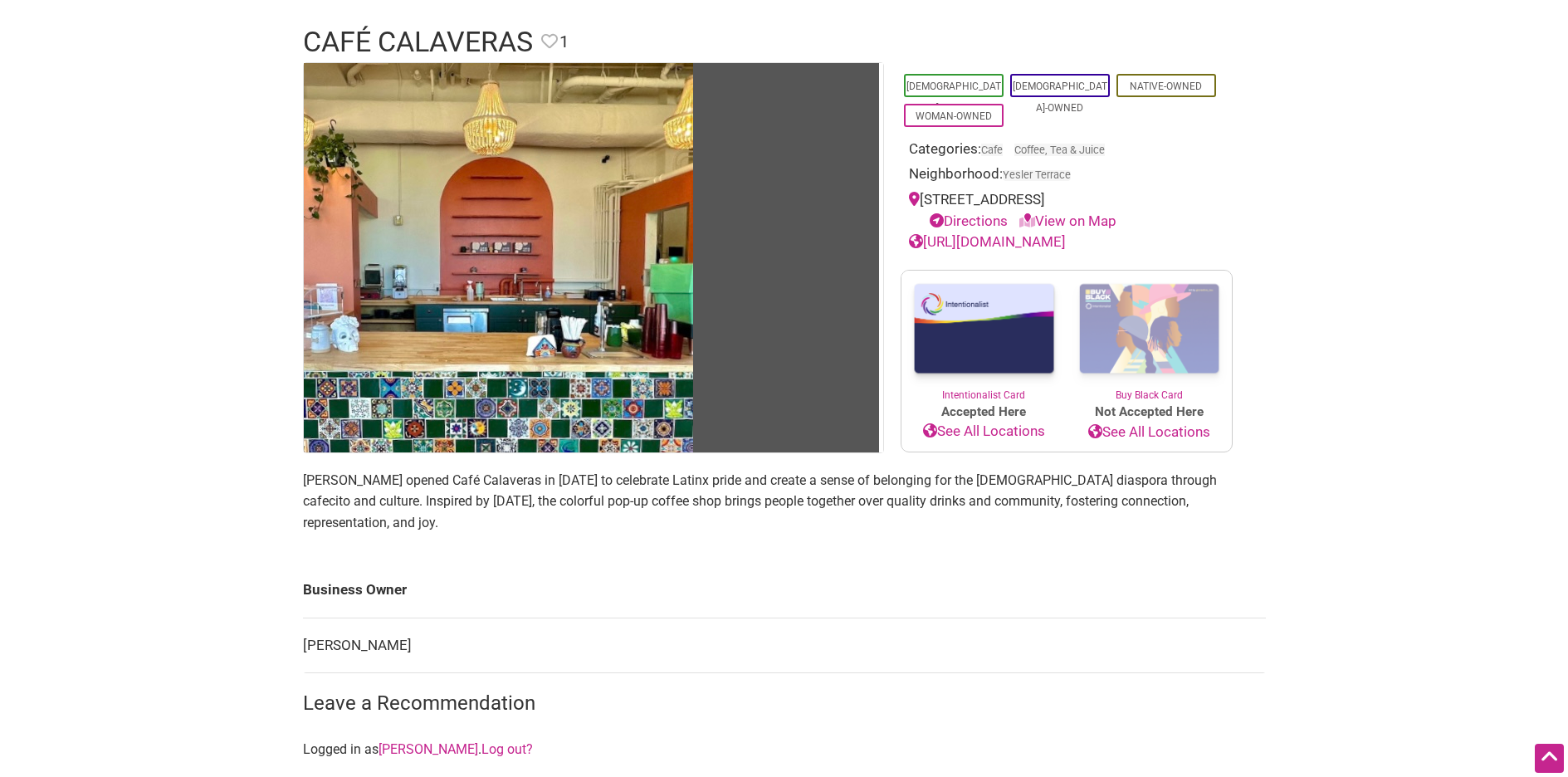
scroll to position [55, 0]
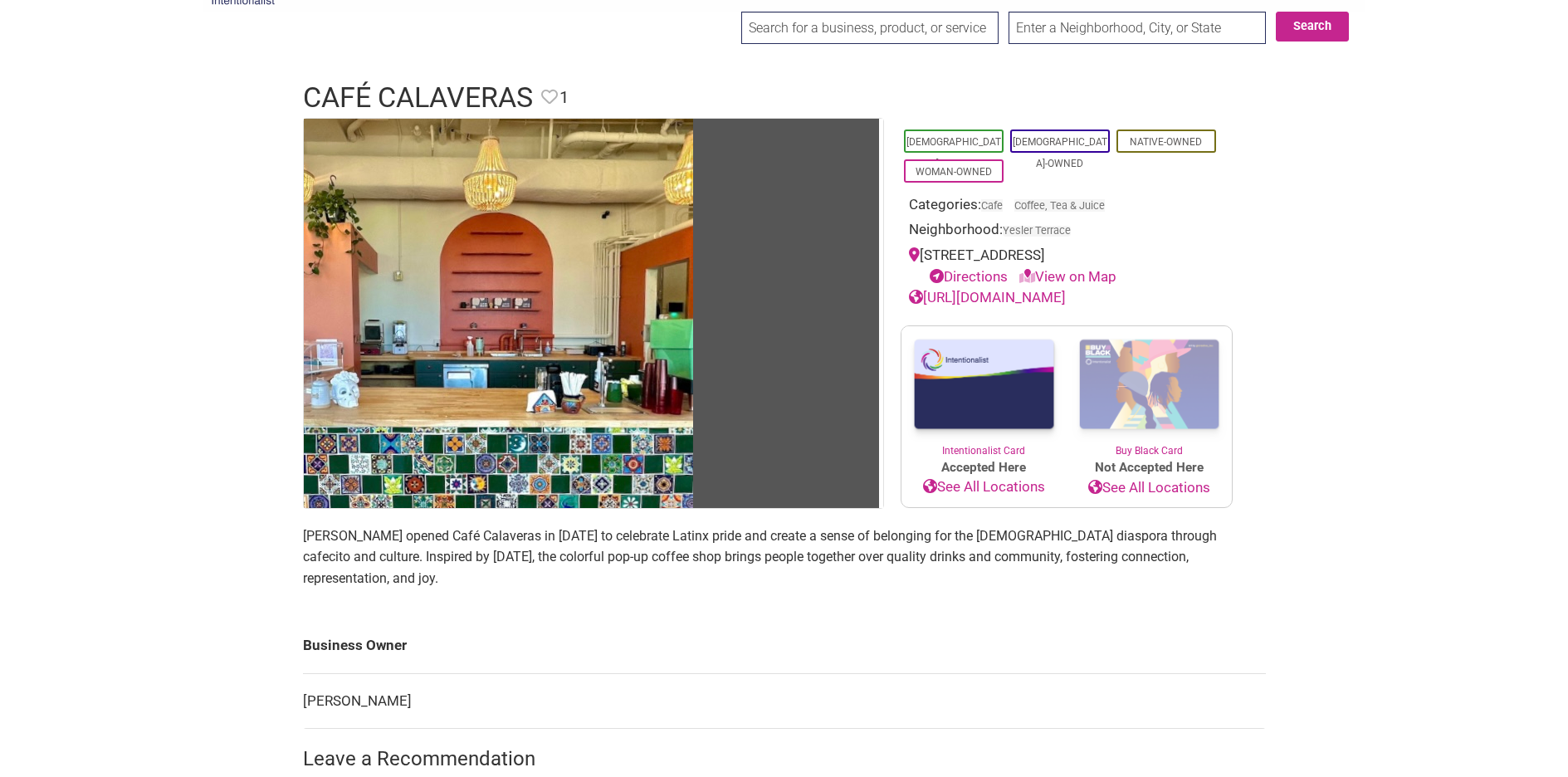
click at [1073, 274] on link "View on Map" at bounding box center [1067, 276] width 97 height 17
click at [988, 272] on link "Directions" at bounding box center [969, 276] width 78 height 17
click at [1417, 297] on body "× Menu 0 Add a Business Map Blog Store Offers Intentionalist Cards Buy Black Ca…" at bounding box center [784, 334] width 1568 height 777
